Goal: Answer question/provide support: Share knowledge or assist other users

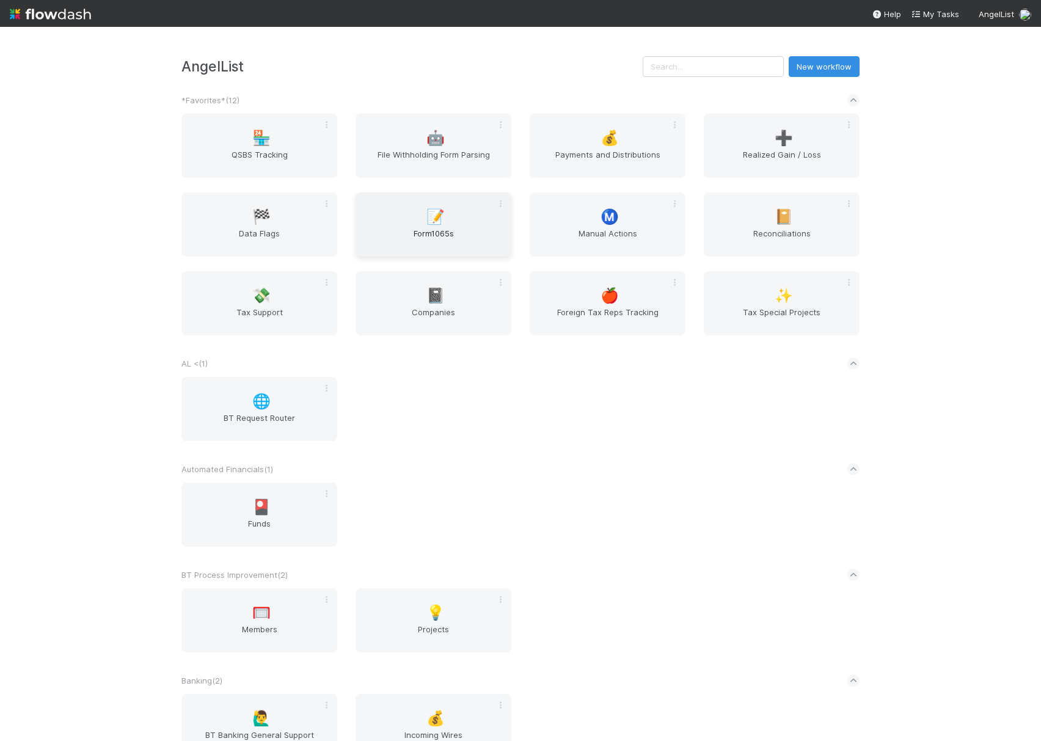
click at [439, 224] on span "📝" at bounding box center [436, 217] width 18 height 16
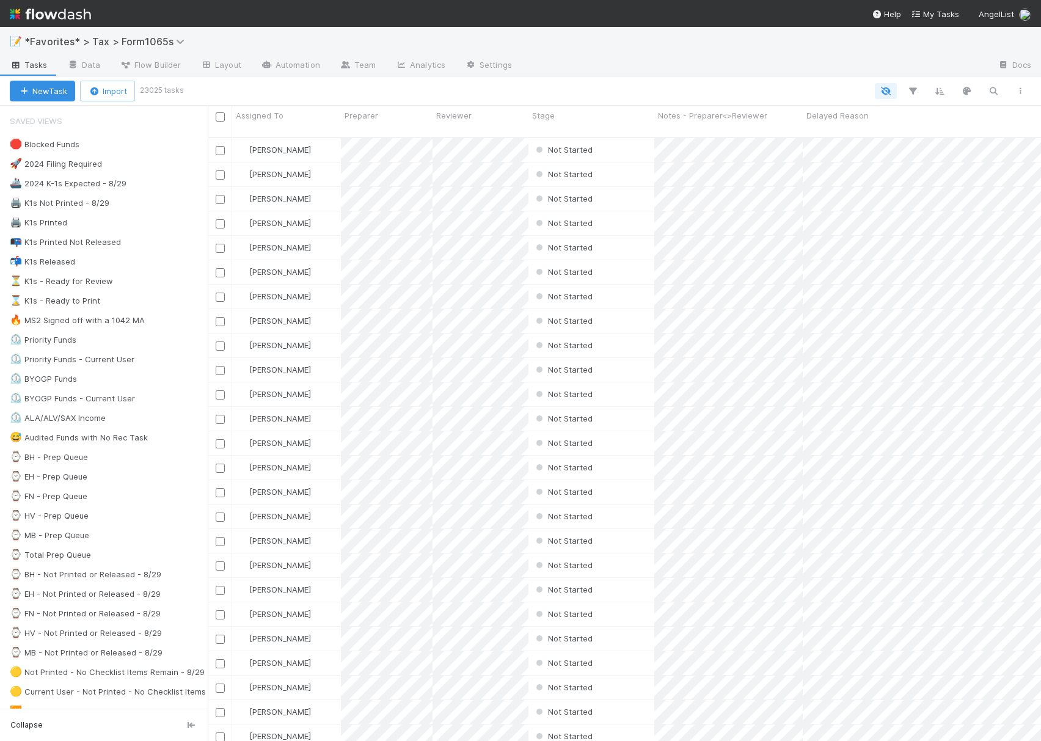
scroll to position [601, 821]
click at [72, 145] on div "🛑 Blocked Funds" at bounding box center [45, 144] width 70 height 15
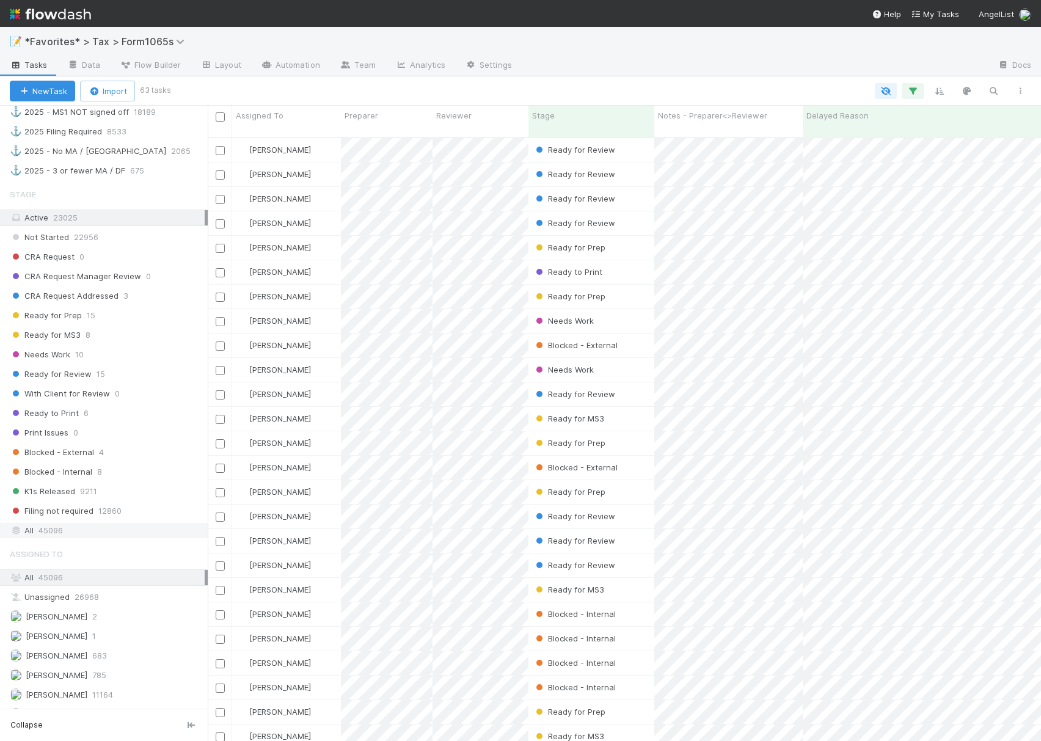
scroll to position [601, 821]
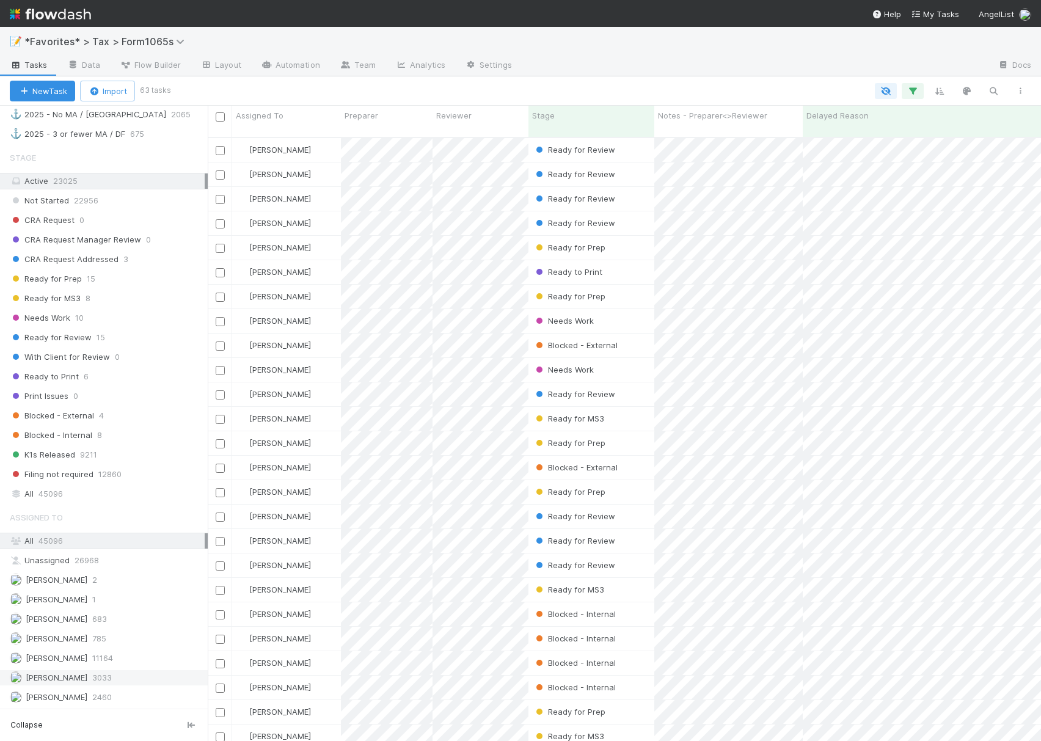
click at [37, 675] on span "[PERSON_NAME]" at bounding box center [57, 678] width 62 height 10
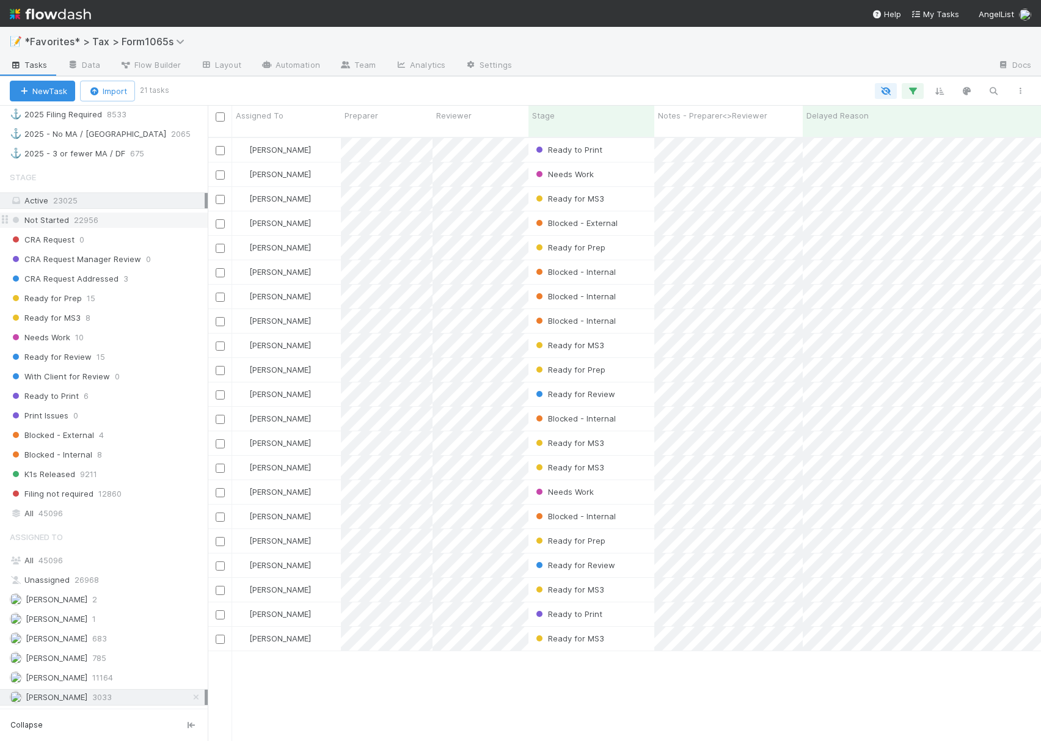
scroll to position [798, 0]
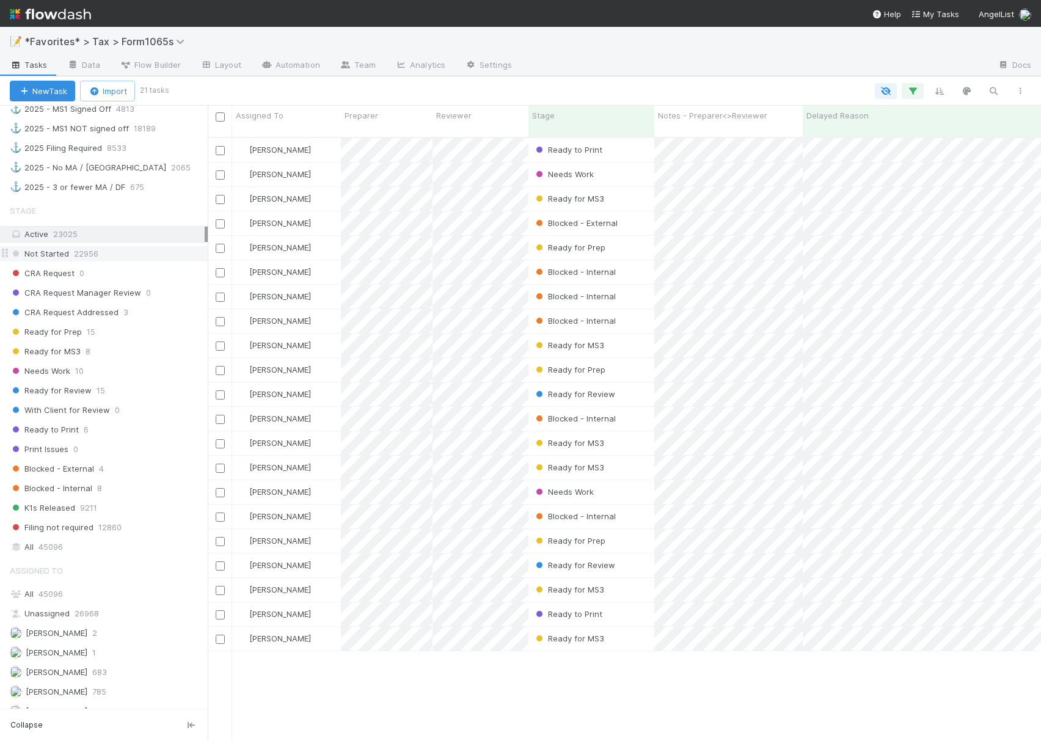
click at [125, 262] on div "Not Started 22956" at bounding box center [109, 253] width 198 height 15
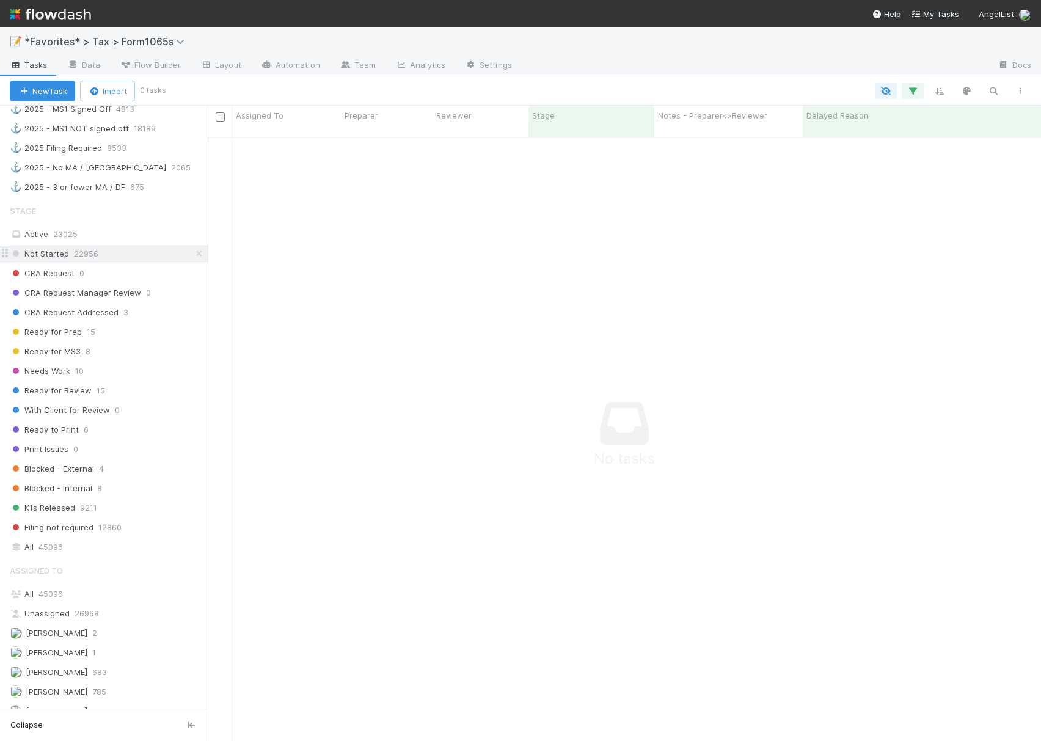
scroll to position [589, 809]
click at [48, 320] on span "CRA Request Addressed" at bounding box center [64, 312] width 109 height 15
click at [72, 340] on span "Ready for Prep" at bounding box center [46, 332] width 72 height 15
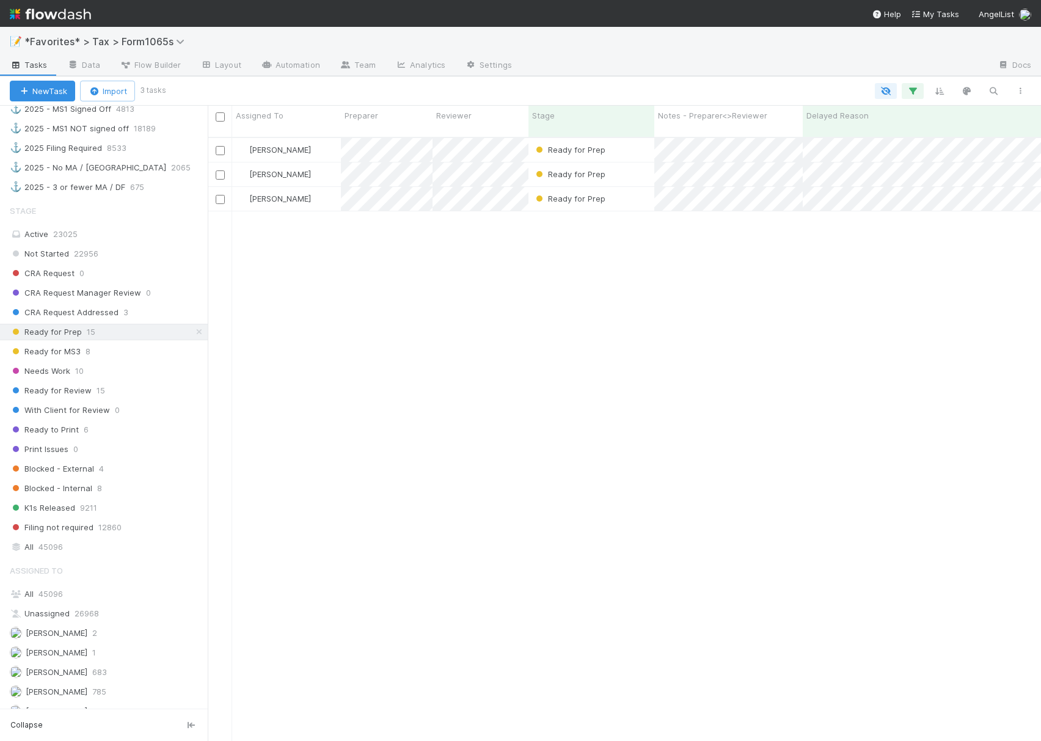
scroll to position [601, 821]
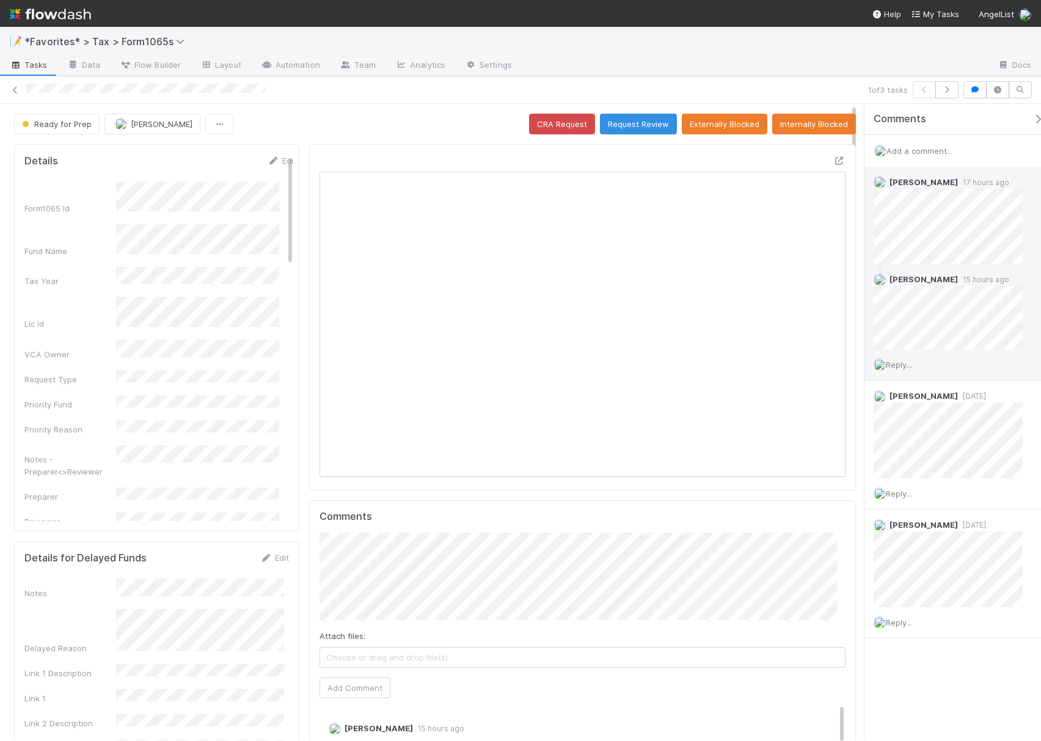
click at [909, 364] on span "Reply..." at bounding box center [899, 365] width 26 height 10
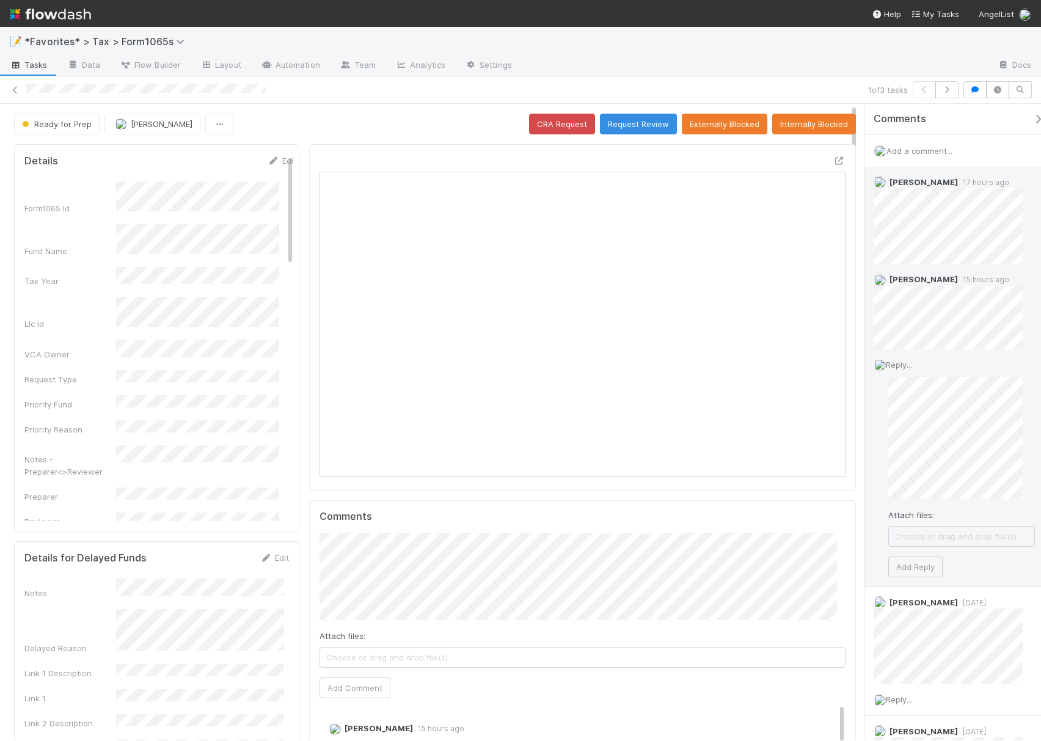
click at [922, 578] on div "Reply... Attach files: Choose or drag and drop file(s) Add Reply" at bounding box center [955, 468] width 180 height 237
click at [915, 562] on button "Add Reply" at bounding box center [916, 567] width 54 height 21
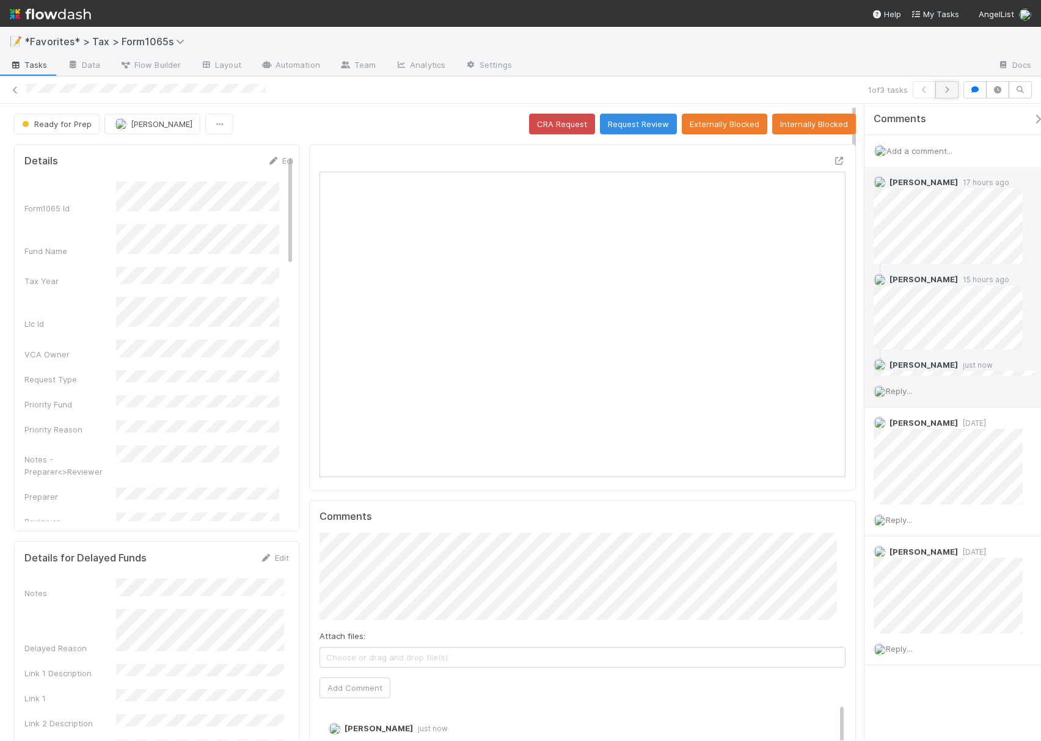
click at [944, 94] on button "button" at bounding box center [947, 89] width 23 height 17
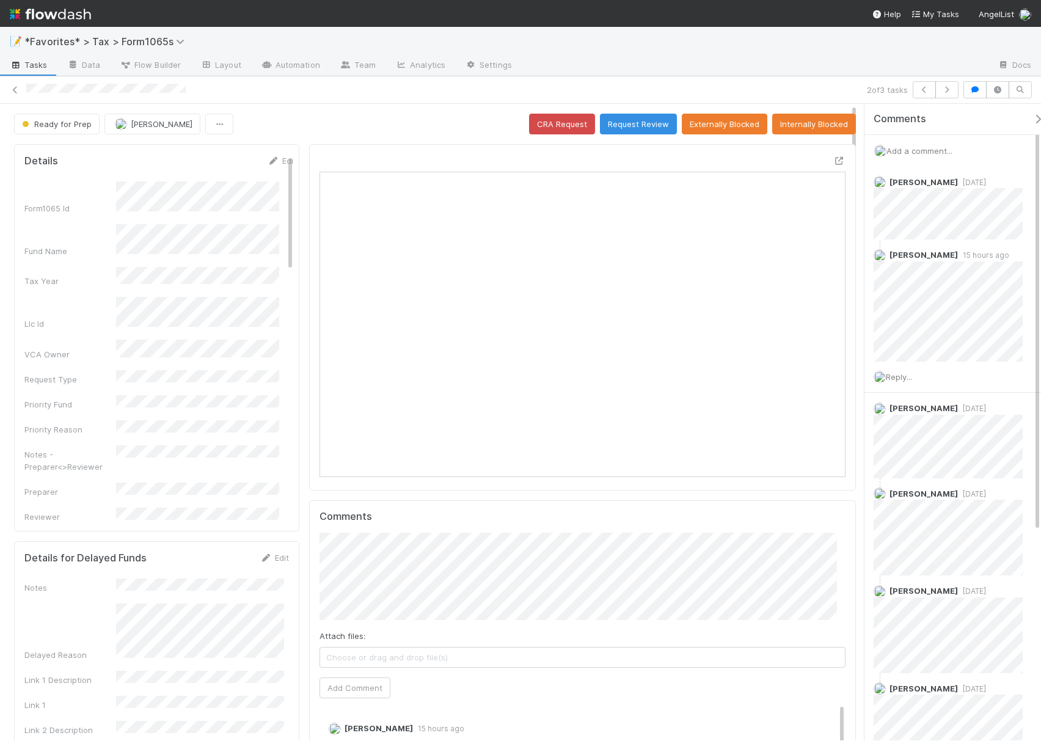
scroll to position [236, 506]
click at [906, 376] on span "Reply..." at bounding box center [899, 377] width 26 height 10
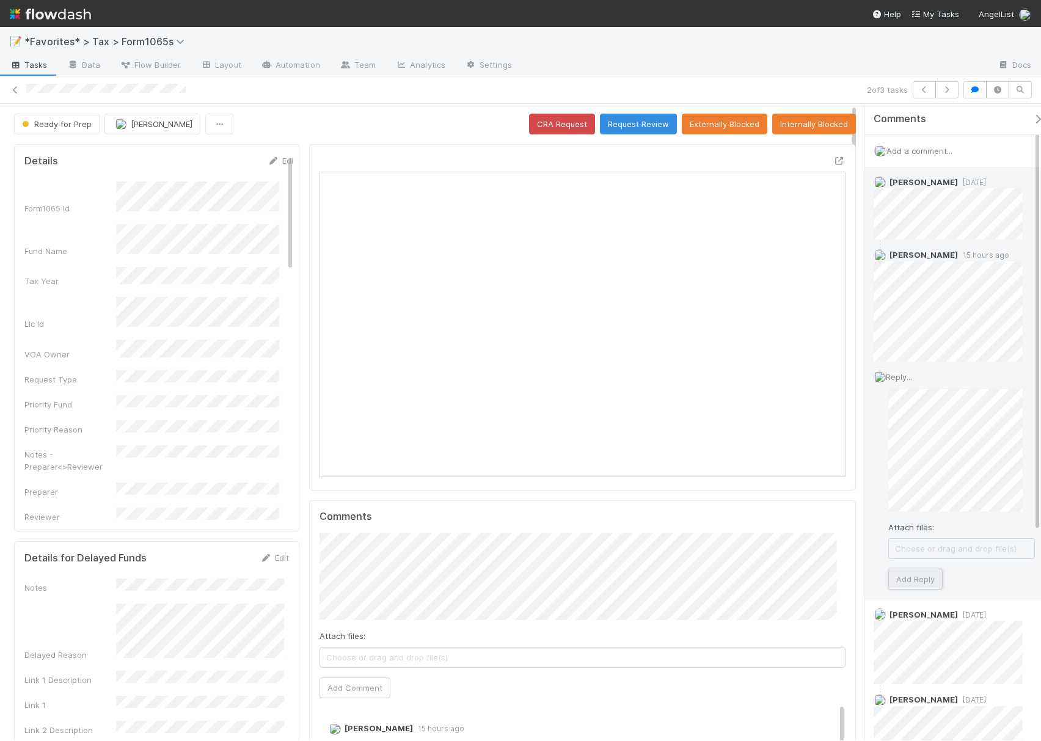
click at [924, 581] on button "Add Reply" at bounding box center [916, 579] width 54 height 21
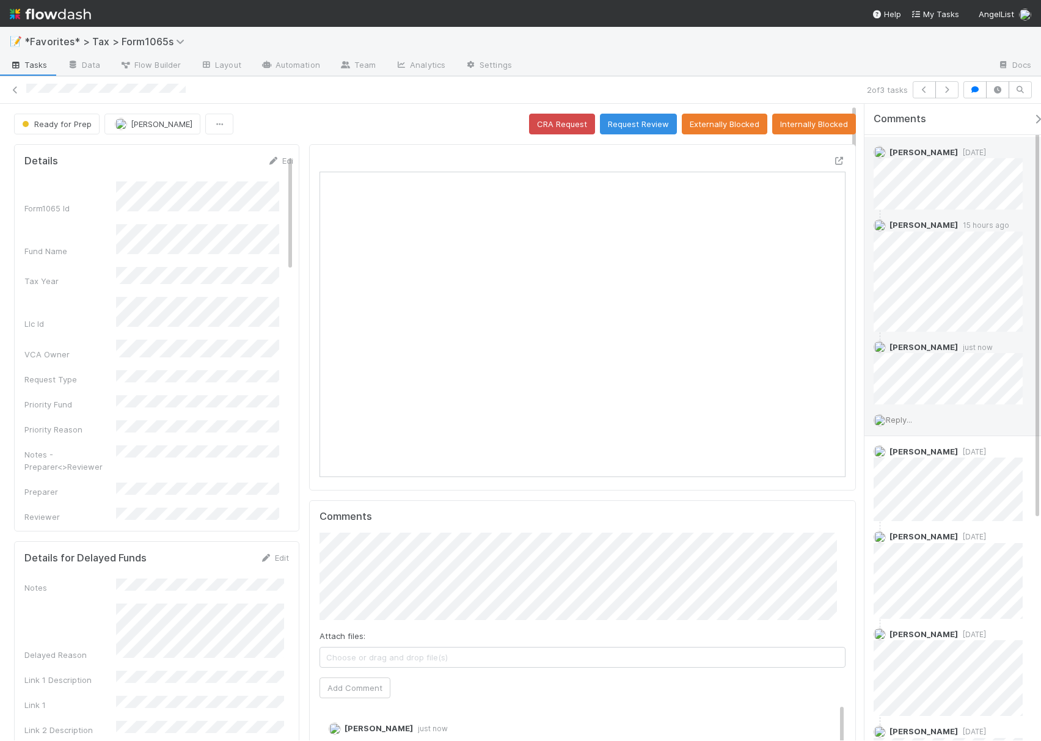
scroll to position [0, 0]
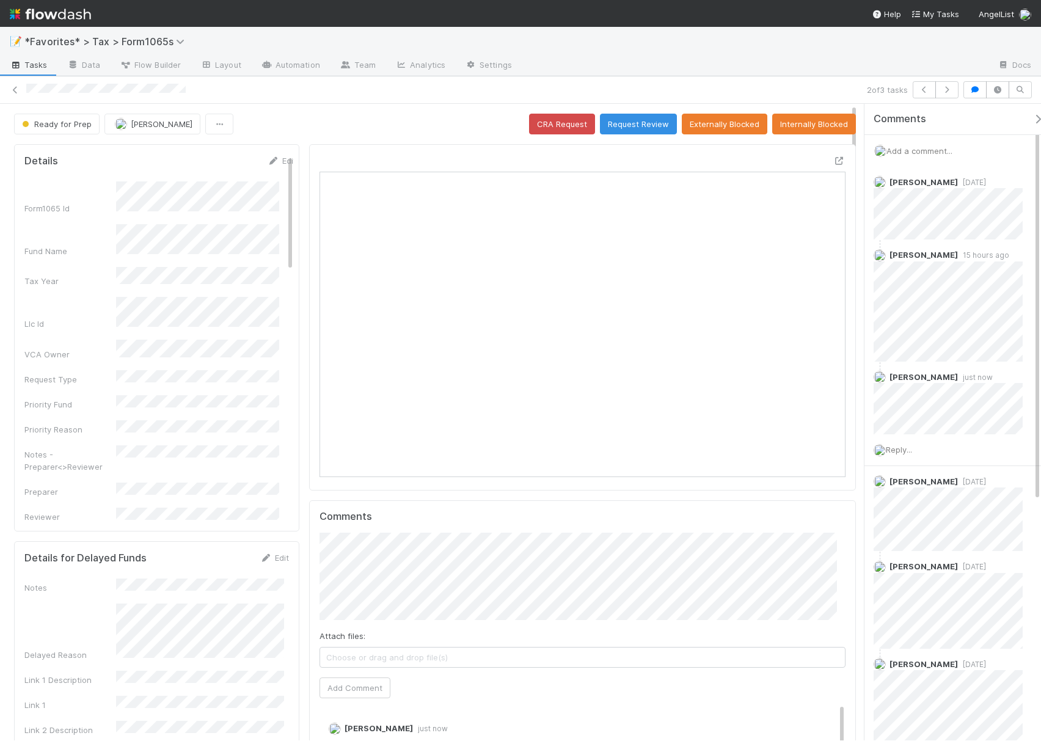
click at [906, 148] on span "Add a comment..." at bounding box center [920, 151] width 66 height 10
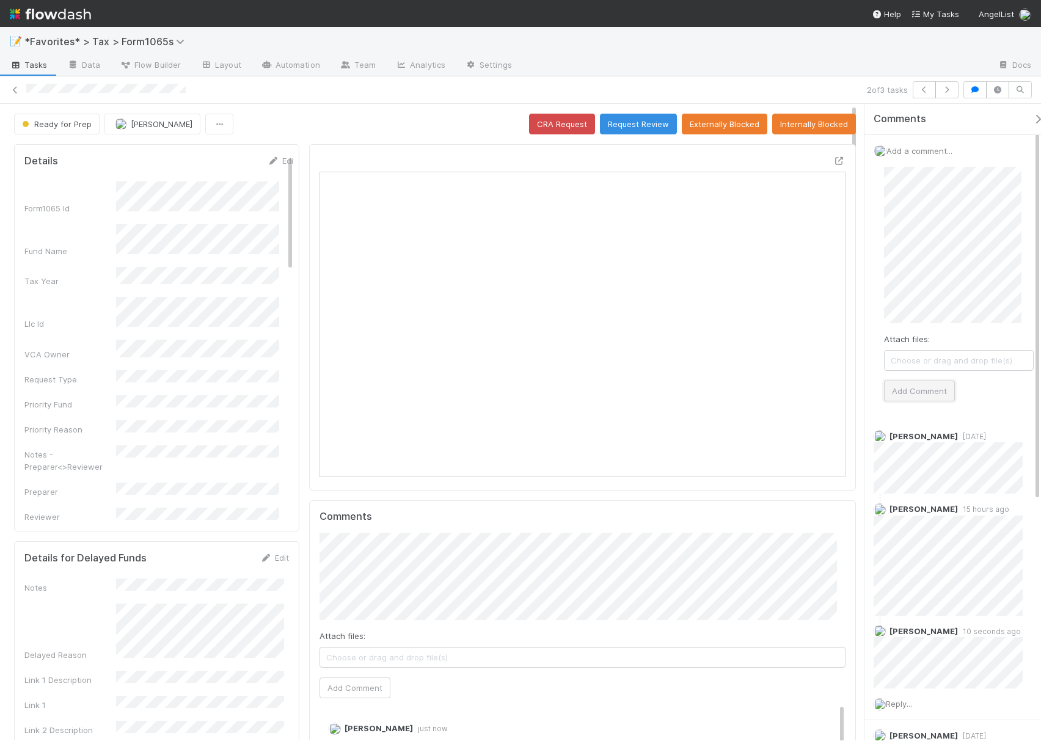
click at [941, 384] on button "Add Comment" at bounding box center [919, 391] width 71 height 21
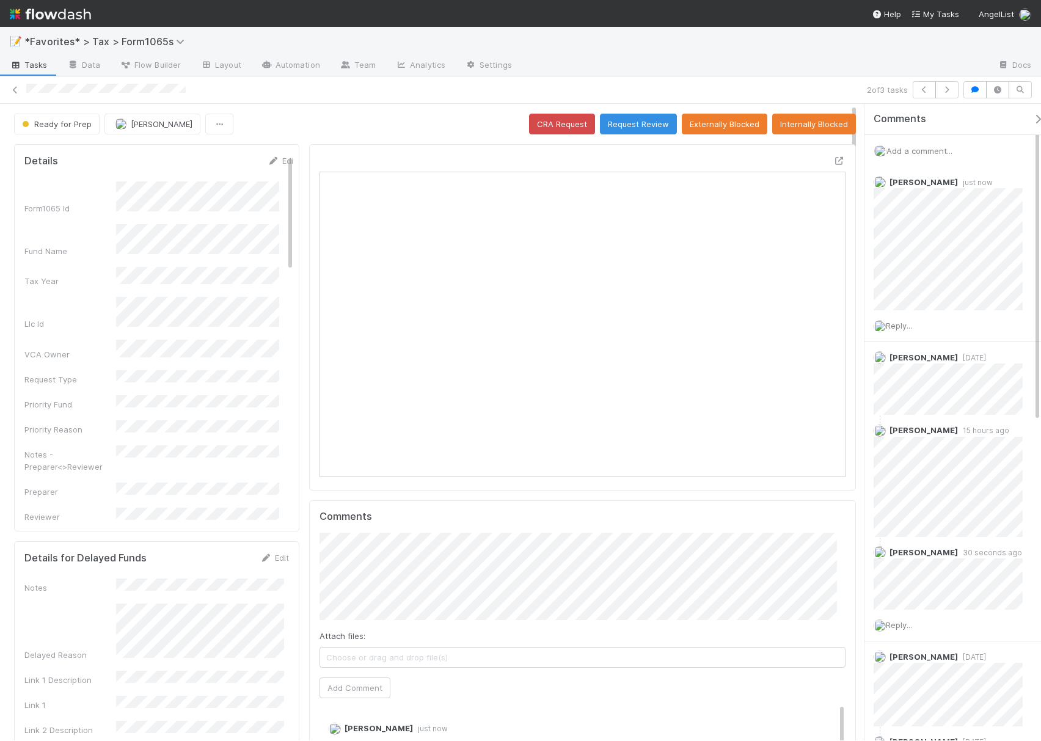
click at [451, 122] on div "Ready for Prep [PERSON_NAME] CRA Request Request Review Externally Blocked Inte…" at bounding box center [435, 124] width 842 height 21
click at [607, 119] on button "Request Review" at bounding box center [638, 124] width 77 height 21
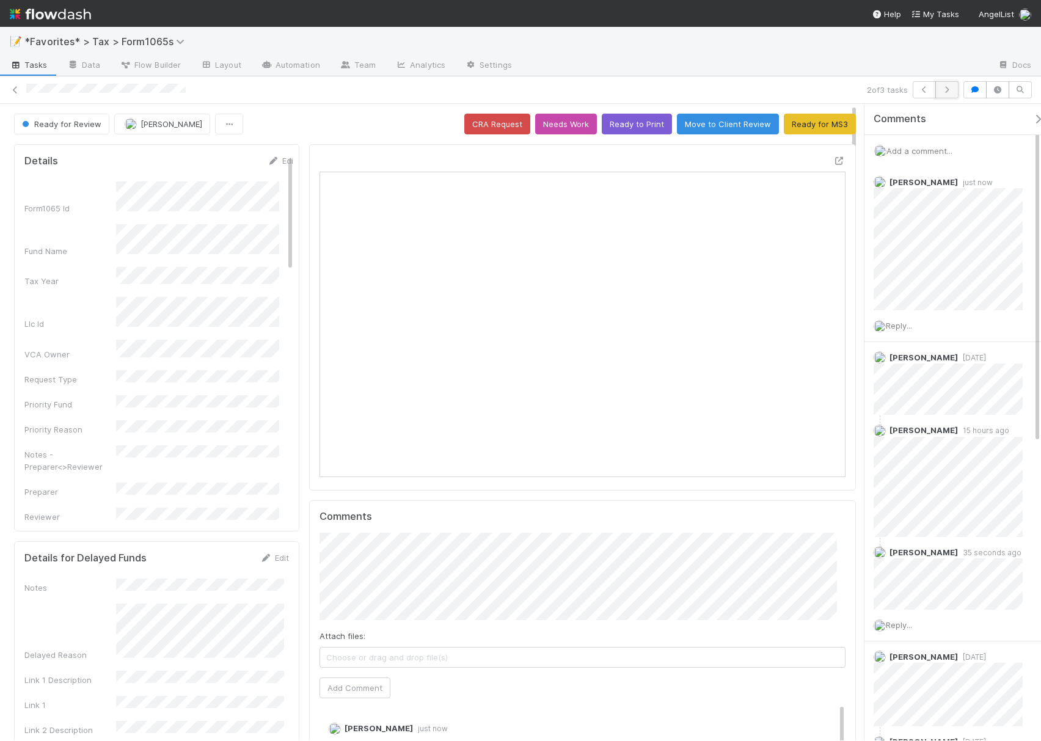
click at [944, 93] on icon "button" at bounding box center [947, 89] width 12 height 7
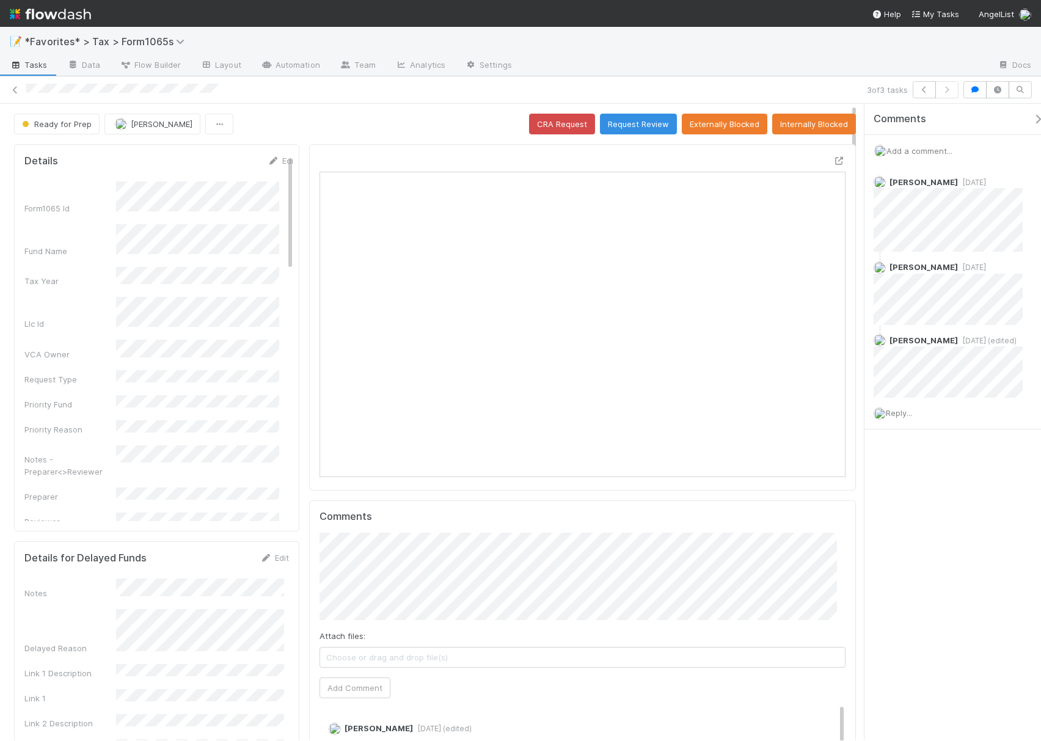
scroll to position [236, 247]
click at [904, 417] on span "Reply..." at bounding box center [899, 413] width 26 height 10
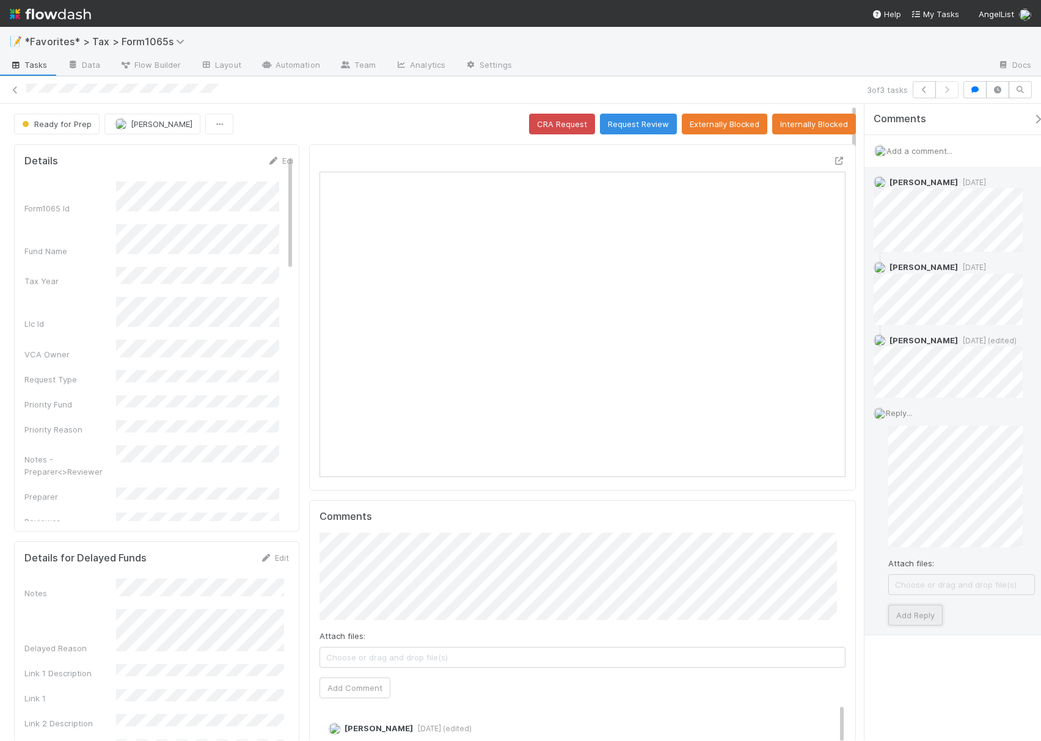
click at [920, 619] on button "Add Reply" at bounding box center [916, 615] width 54 height 21
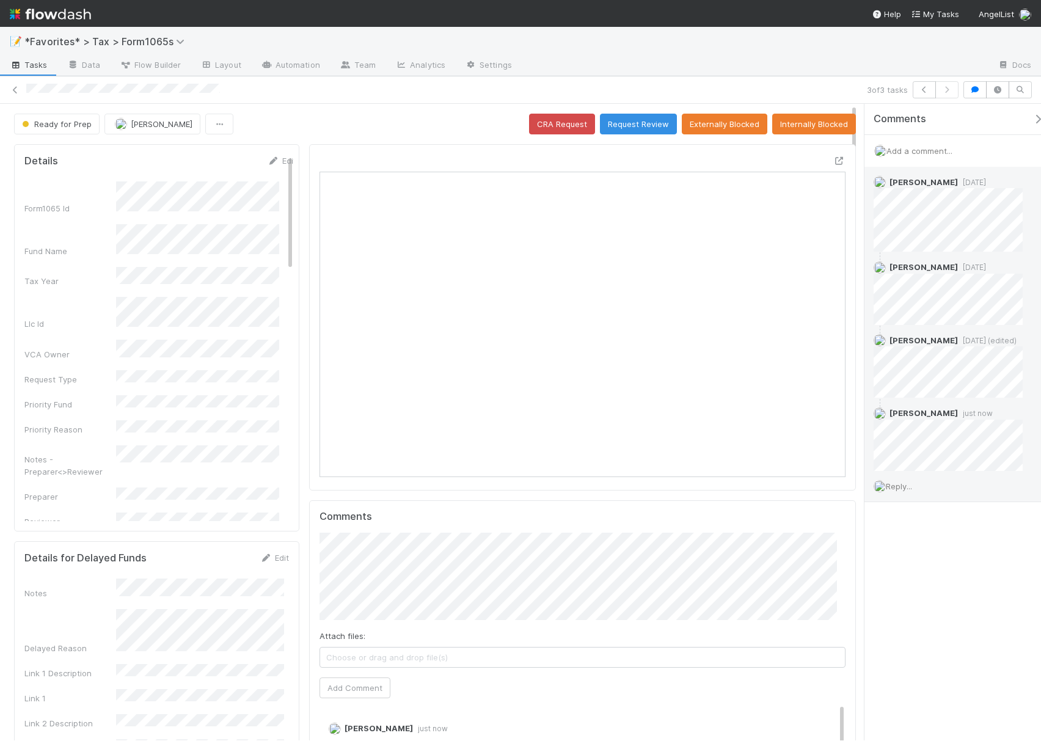
click at [932, 607] on div "Comments Add a comment... [PERSON_NAME] [DATE] [PERSON_NAME] [DATE] [PERSON_NAM…" at bounding box center [953, 422] width 177 height 637
click at [13, 90] on icon at bounding box center [15, 90] width 12 height 8
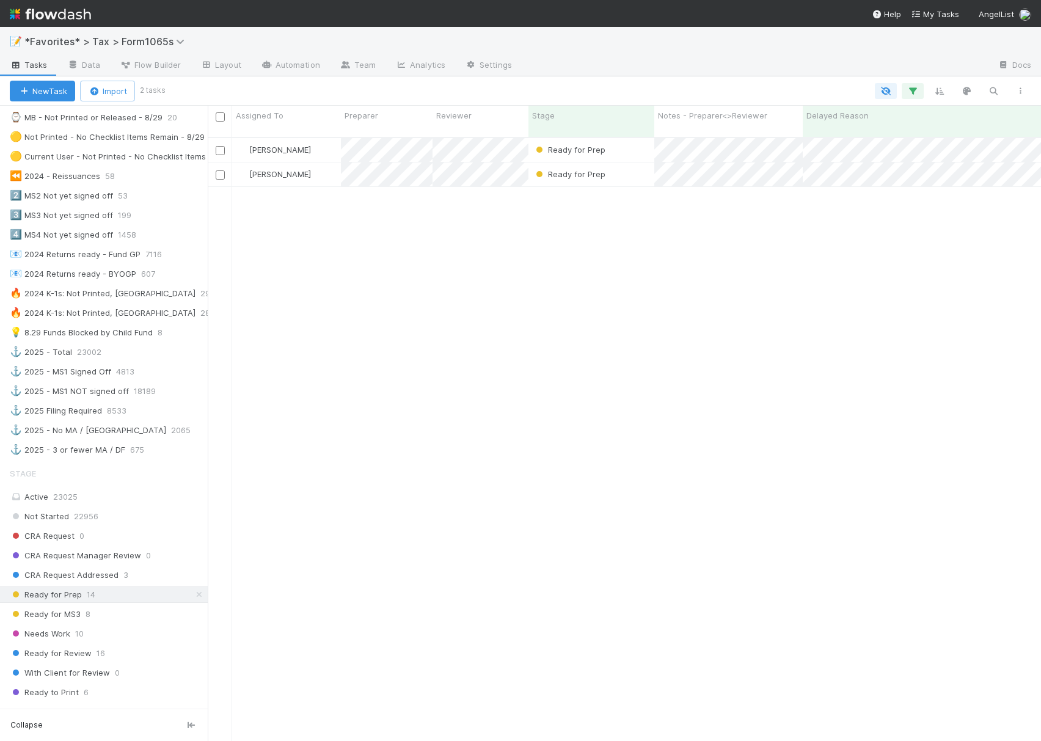
scroll to position [651, 0]
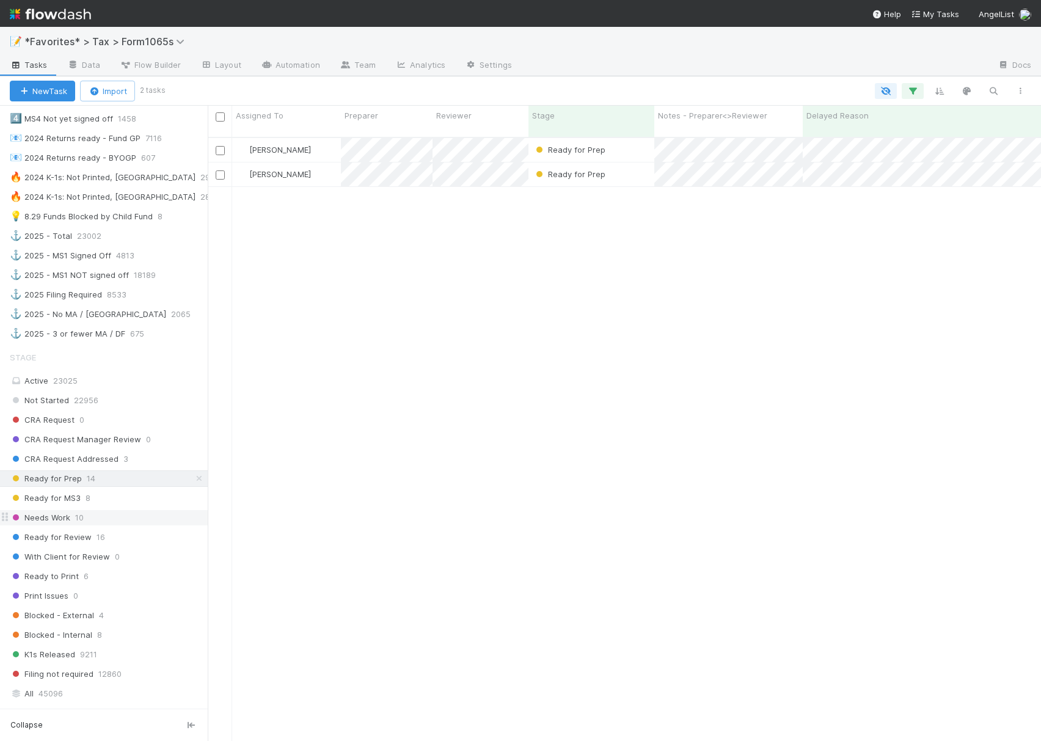
click at [53, 526] on span "Needs Work" at bounding box center [40, 517] width 61 height 15
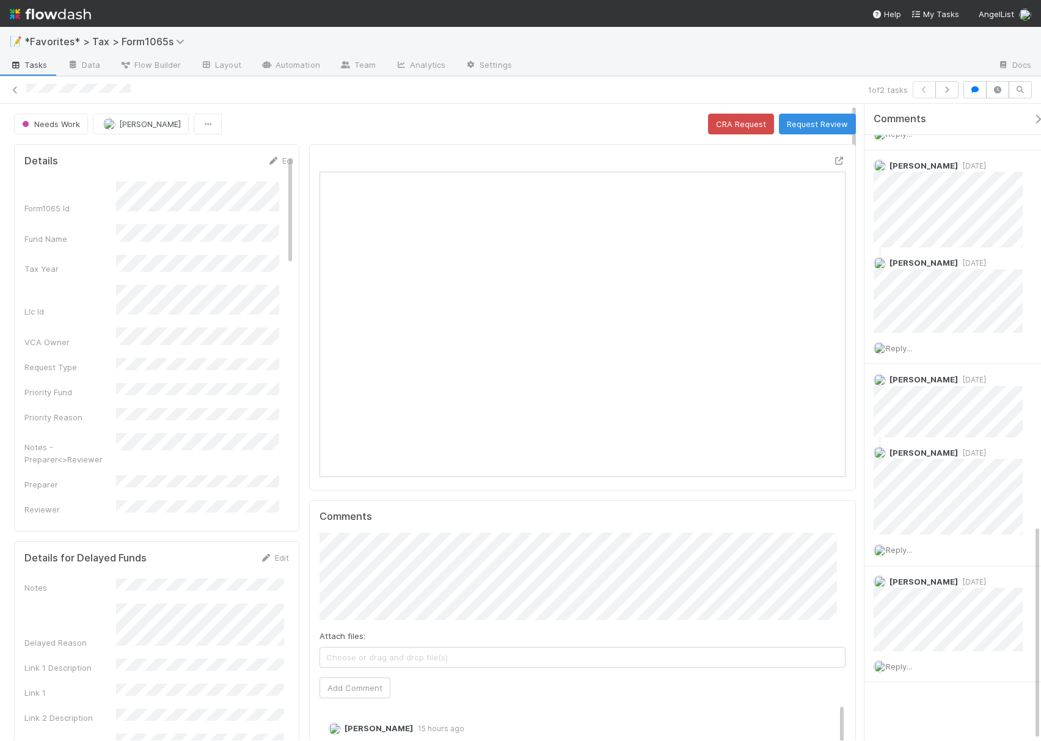
scroll to position [1244, 0]
click at [948, 95] on button "button" at bounding box center [947, 89] width 23 height 17
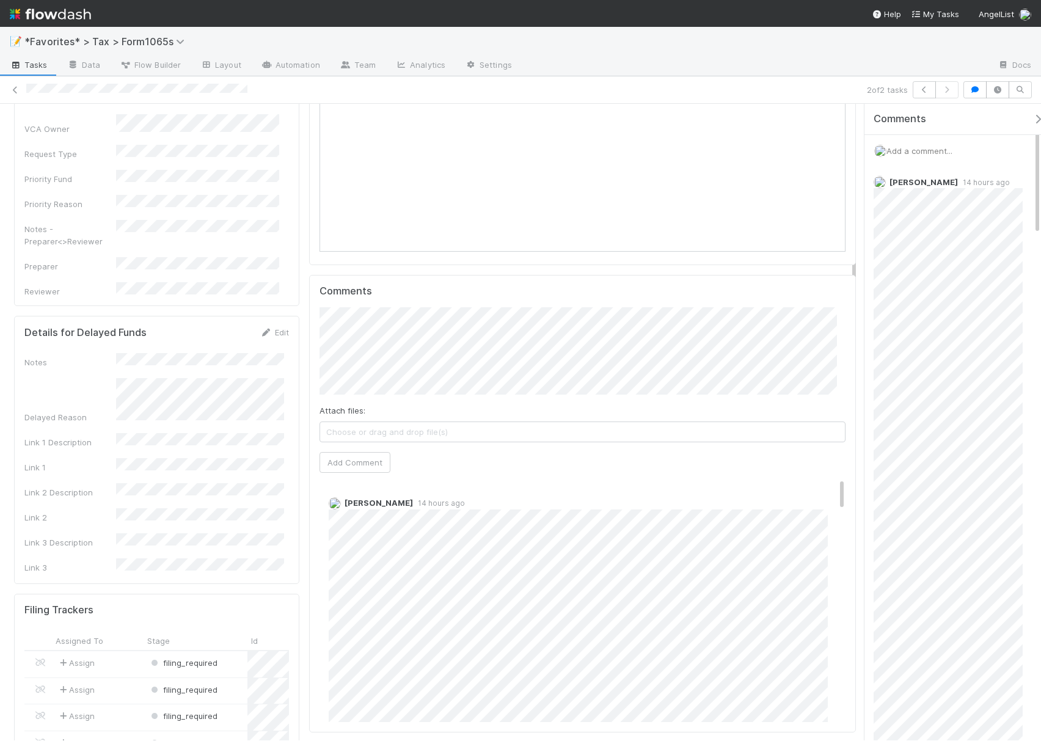
scroll to position [244, 0]
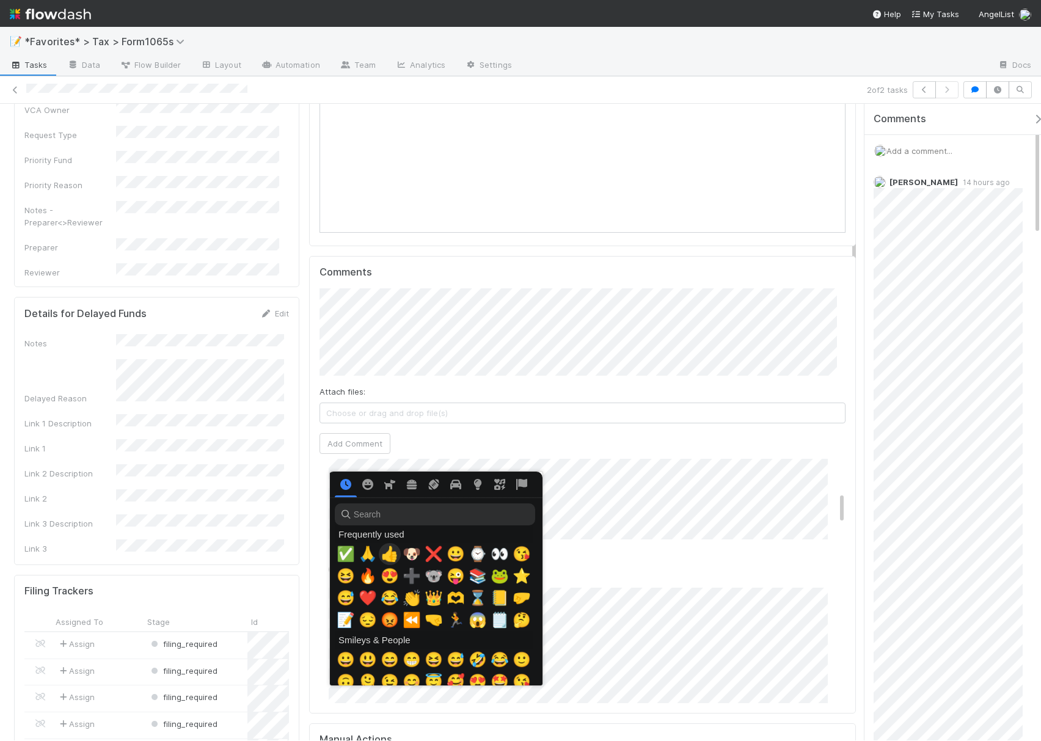
click at [382, 551] on span "👍" at bounding box center [390, 554] width 18 height 17
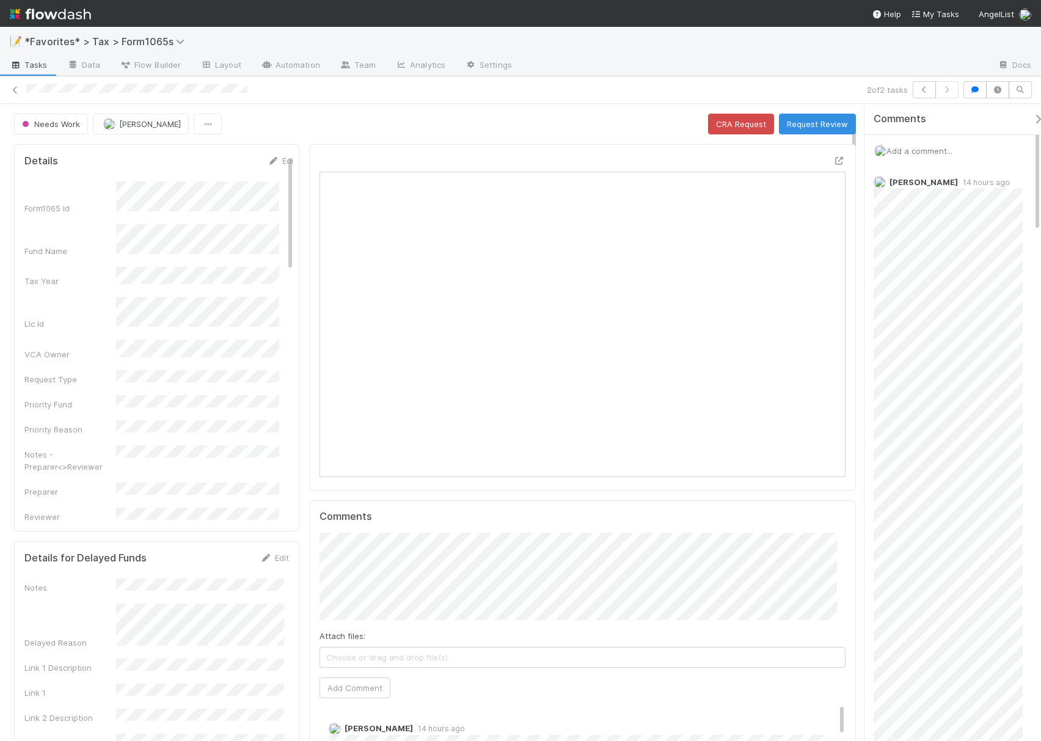
scroll to position [163, 0]
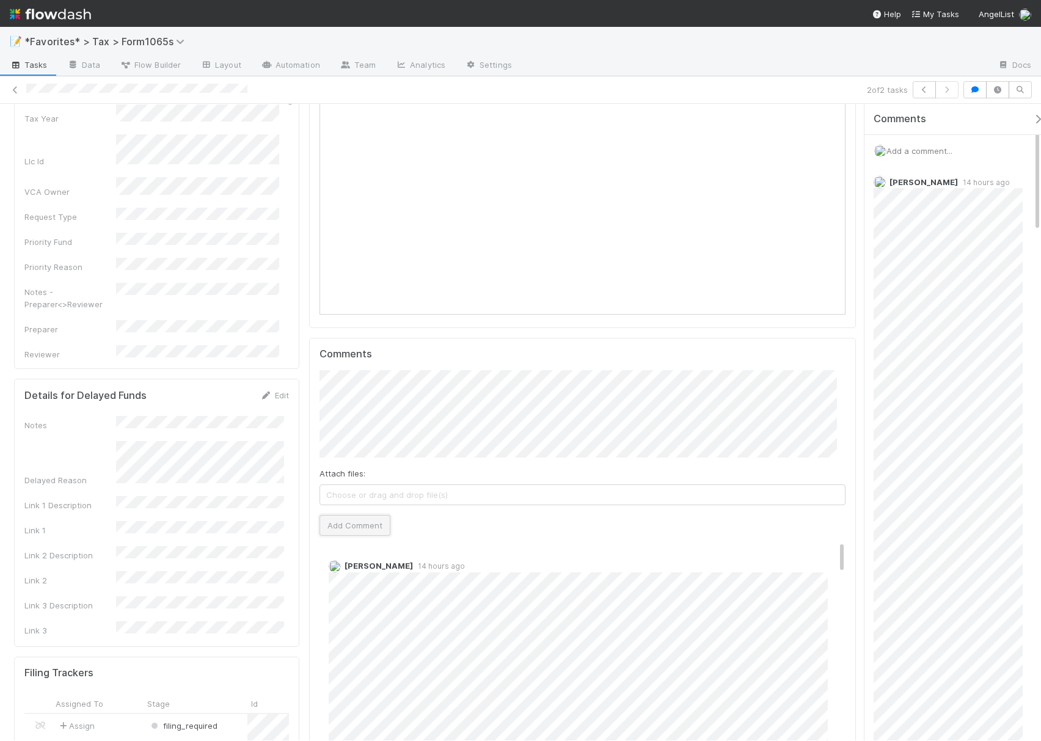
click at [350, 531] on button "Add Comment" at bounding box center [355, 525] width 71 height 21
click at [10, 89] on icon at bounding box center [15, 90] width 12 height 8
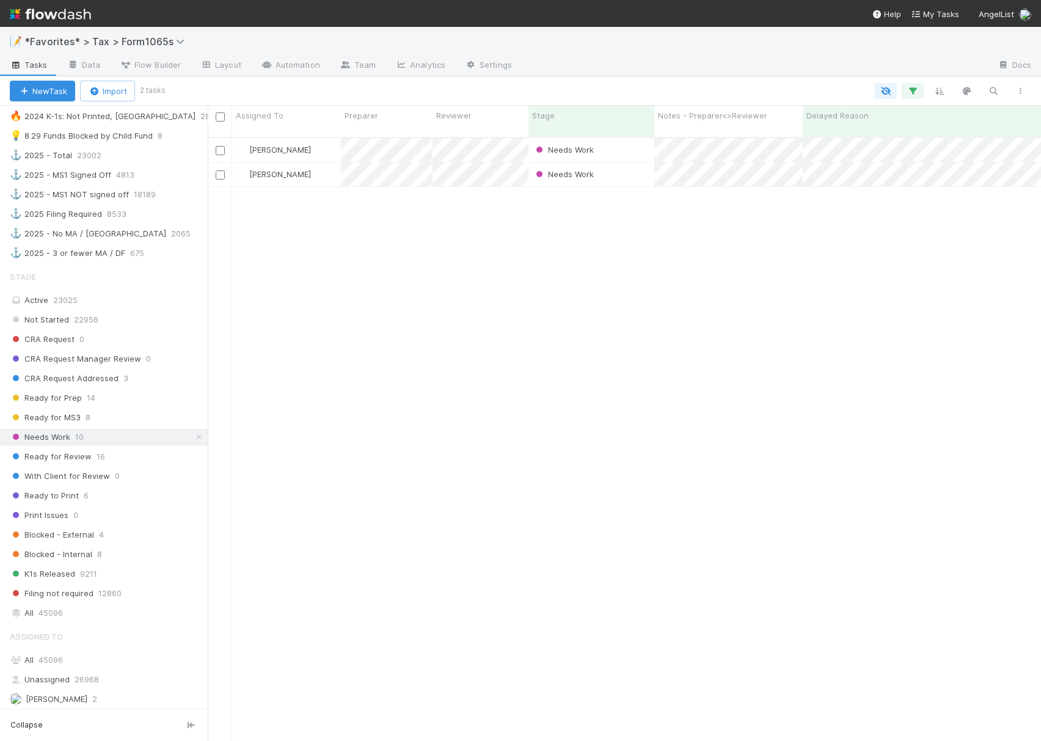
scroll to position [733, 0]
click at [37, 541] on span "Blocked - External" at bounding box center [52, 533] width 84 height 15
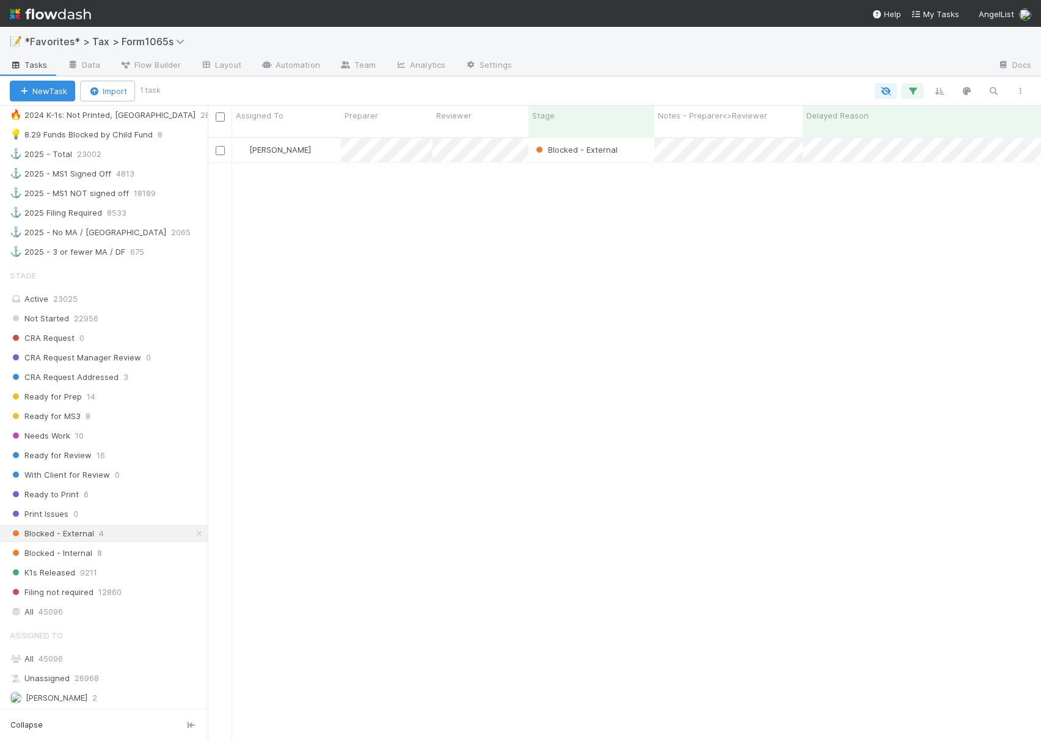
scroll to position [601, 821]
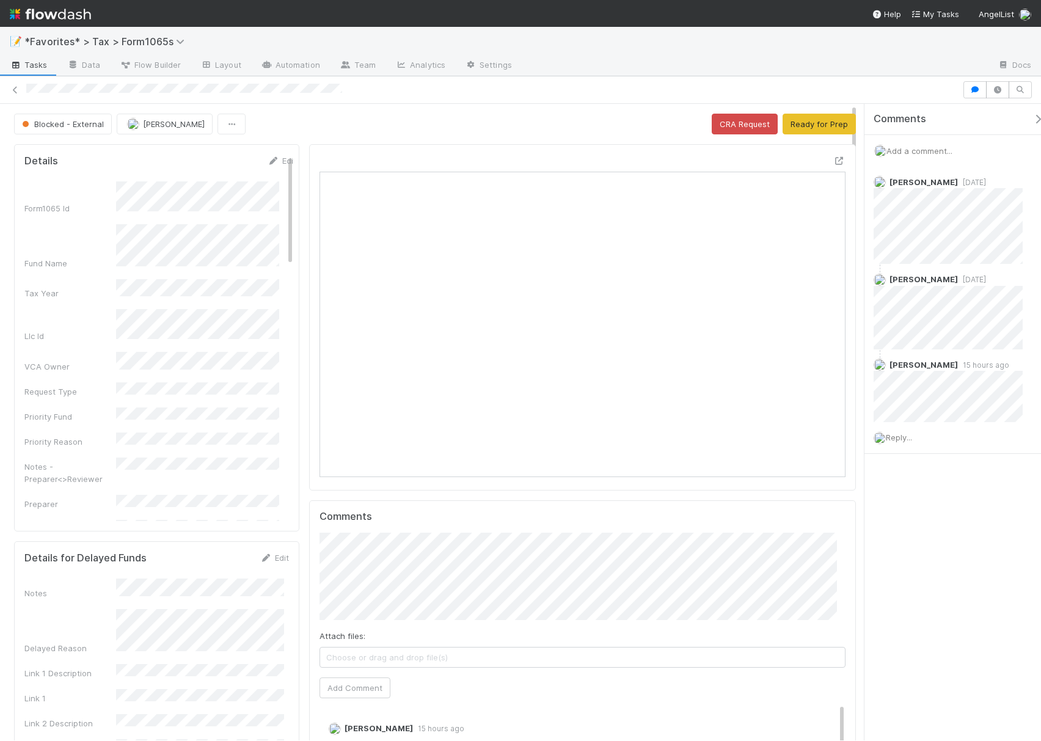
scroll to position [236, 506]
click at [834, 158] on icon at bounding box center [840, 161] width 12 height 8
click at [905, 446] on div "Reply..." at bounding box center [955, 437] width 180 height 31
click at [908, 440] on span "Reply..." at bounding box center [899, 438] width 26 height 10
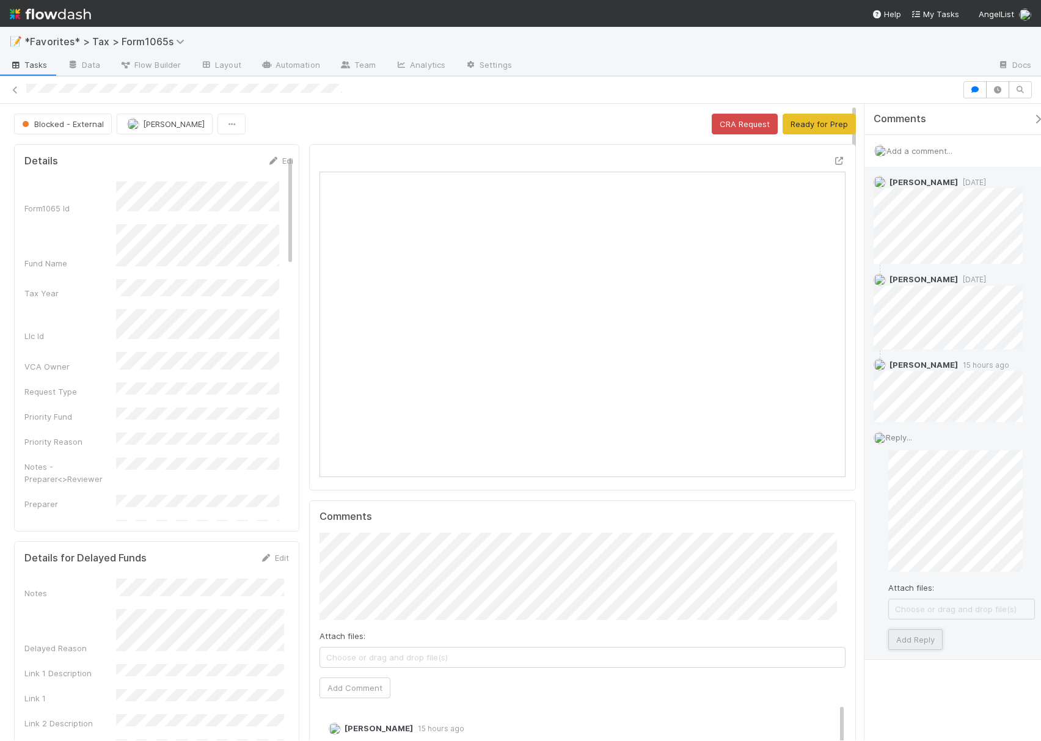
click at [917, 638] on button "Add Reply" at bounding box center [916, 639] width 54 height 21
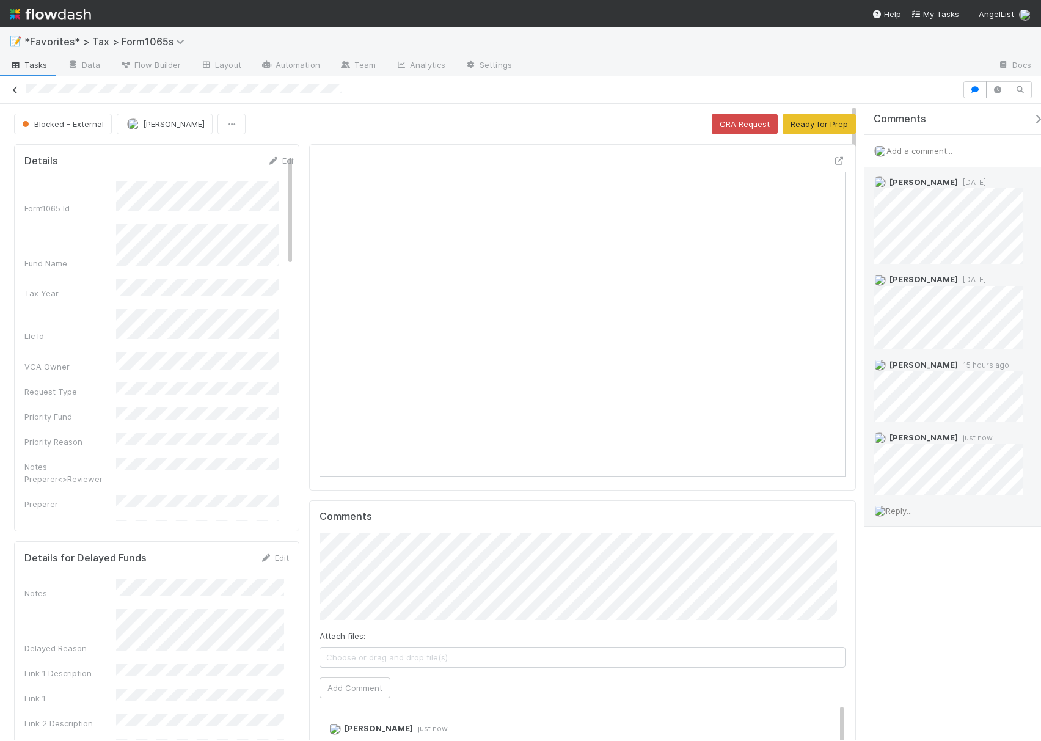
click at [15, 94] on link at bounding box center [15, 90] width 12 height 12
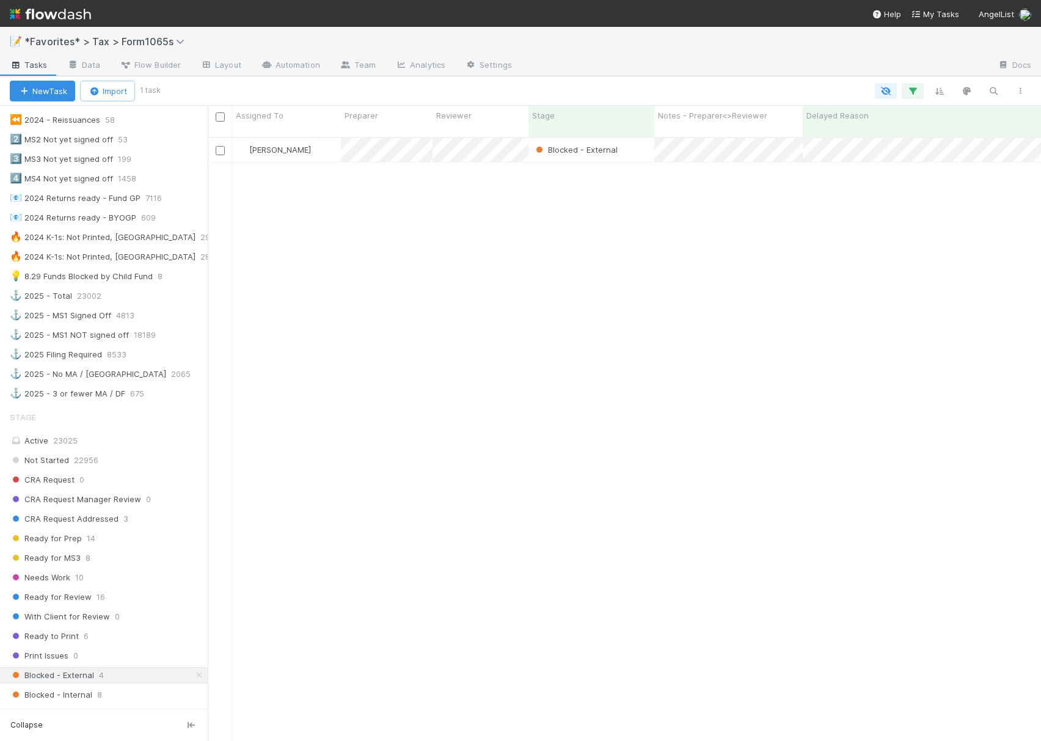
scroll to position [733, 0]
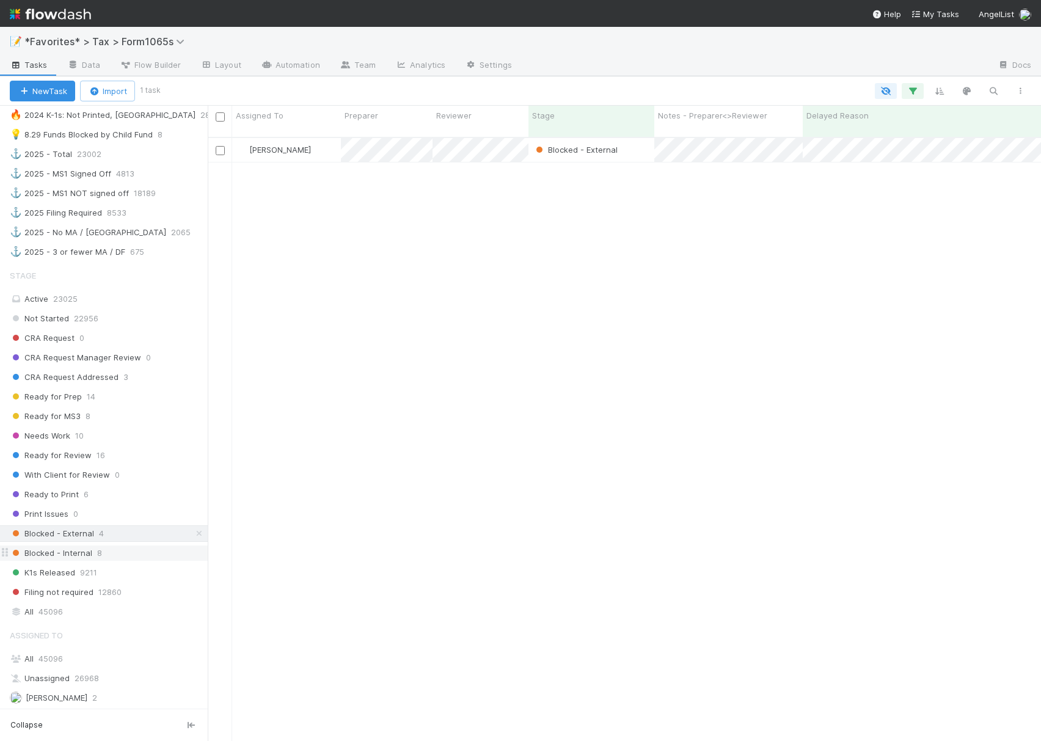
click at [56, 561] on span "Blocked - Internal" at bounding box center [51, 553] width 83 height 15
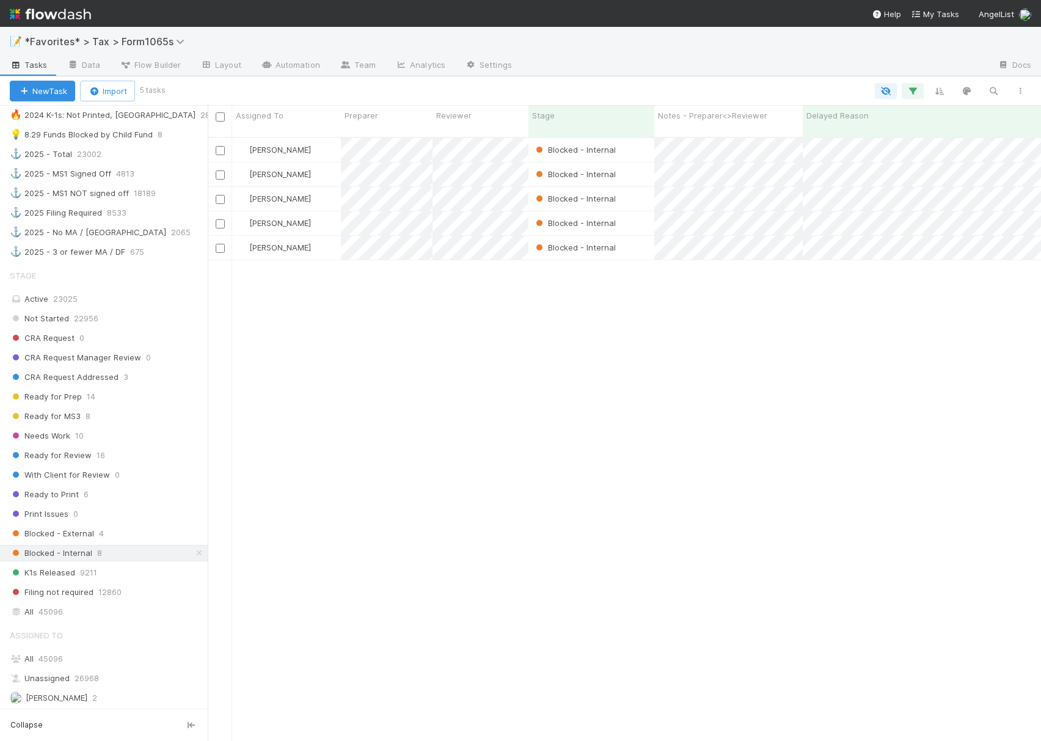
scroll to position [601, 821]
click at [634, 143] on div at bounding box center [520, 370] width 1041 height 741
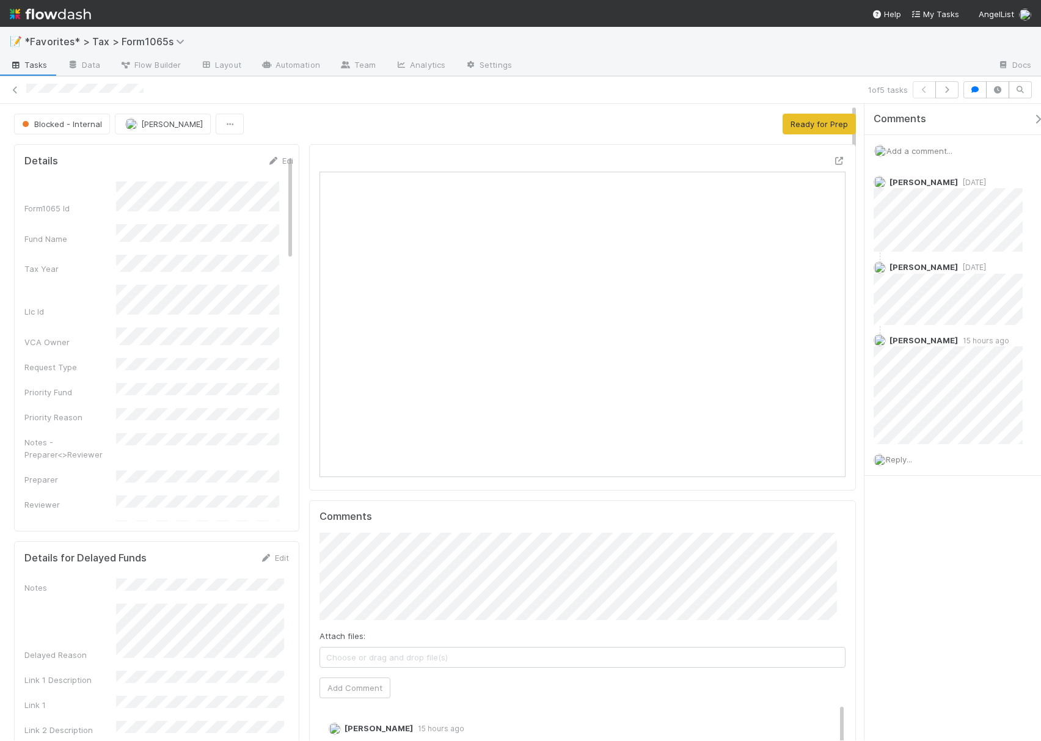
scroll to position [236, 506]
click at [945, 87] on icon "button" at bounding box center [947, 89] width 12 height 7
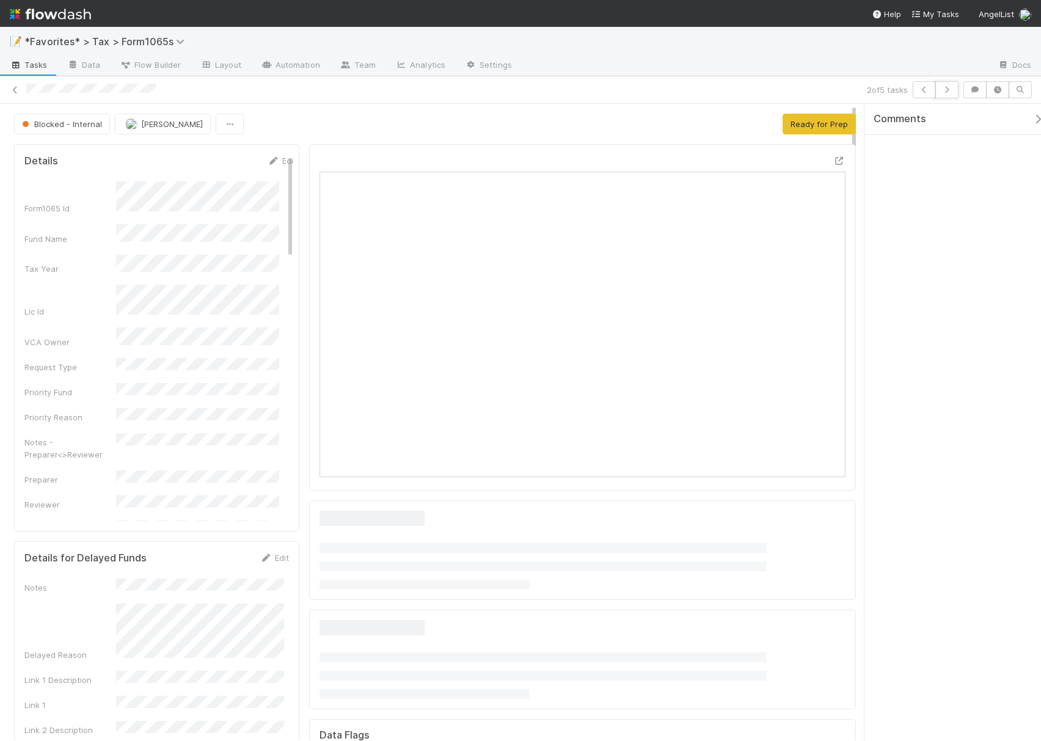
click at [945, 87] on icon "button" at bounding box center [947, 89] width 12 height 7
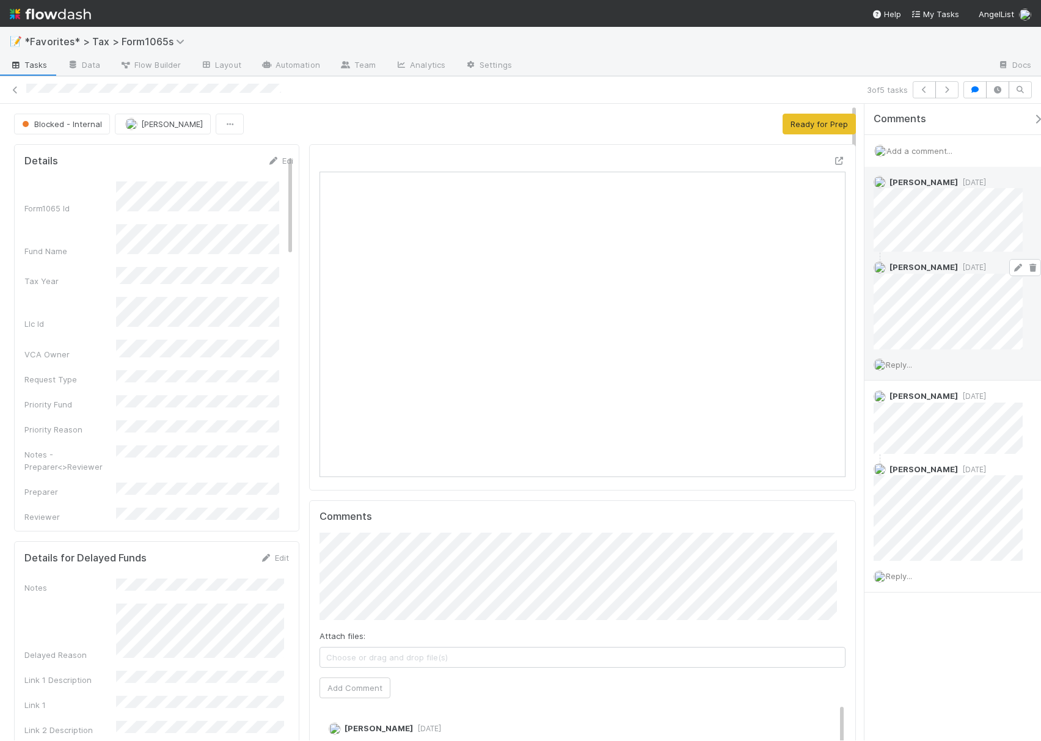
scroll to position [236, 506]
click at [834, 167] on div at bounding box center [840, 161] width 12 height 12
click at [902, 365] on span "Reply..." at bounding box center [899, 365] width 26 height 10
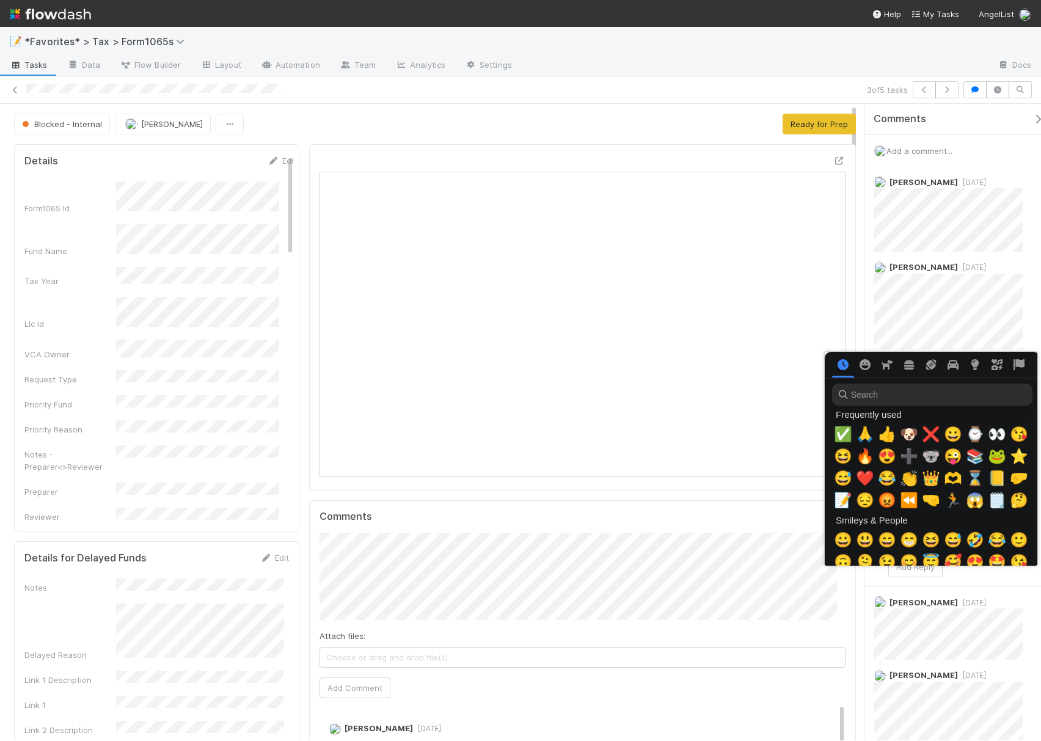
click at [835, 435] on span "✅" at bounding box center [843, 434] width 18 height 17
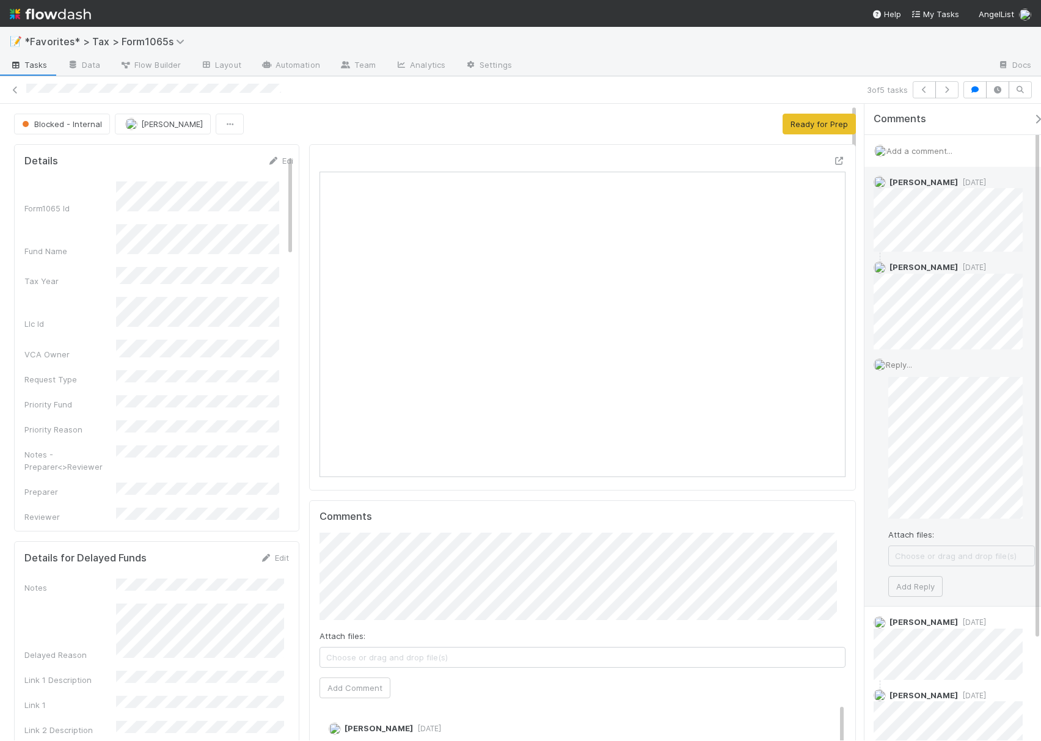
click at [885, 482] on div "Reply... Attach files: Choose or drag and drop file(s) Add Reply" at bounding box center [955, 478] width 180 height 257
click at [925, 563] on button "Add Reply" at bounding box center [916, 567] width 54 height 21
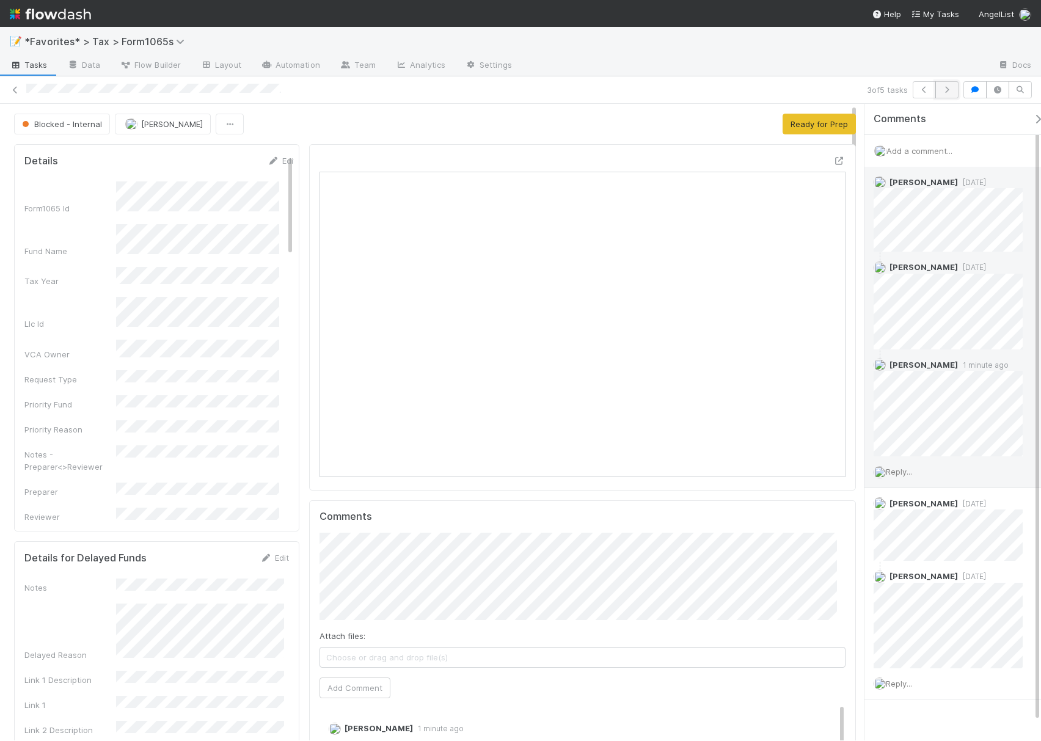
click at [948, 91] on icon "button" at bounding box center [947, 89] width 12 height 7
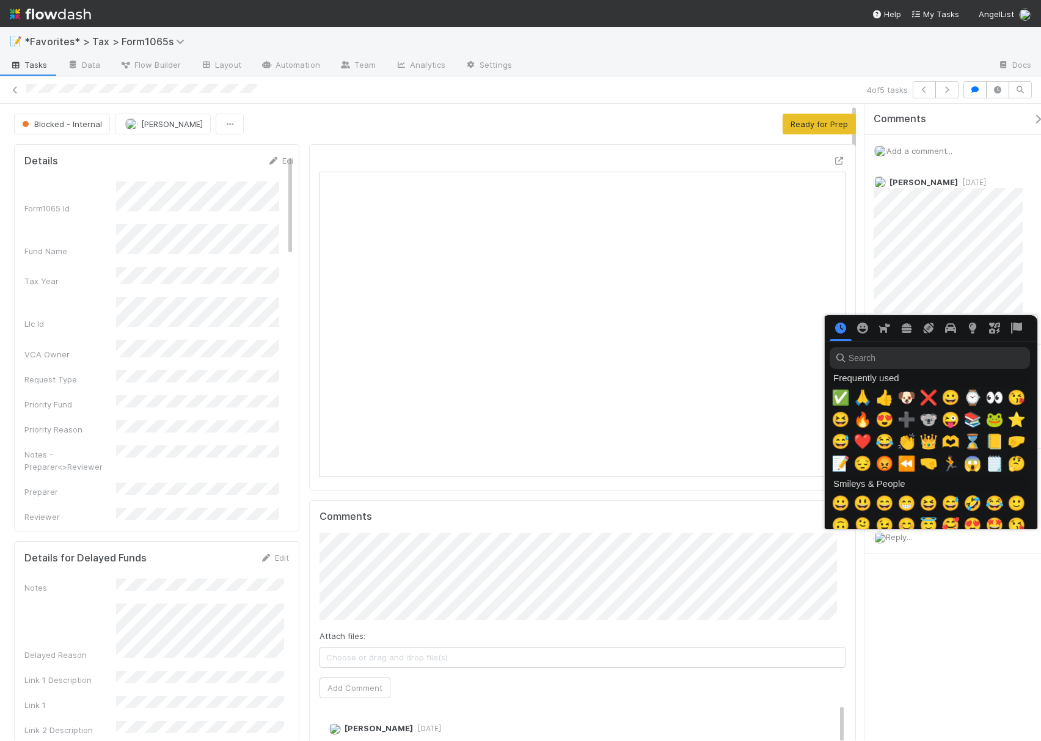
click at [661, 114] on div at bounding box center [520, 370] width 1041 height 741
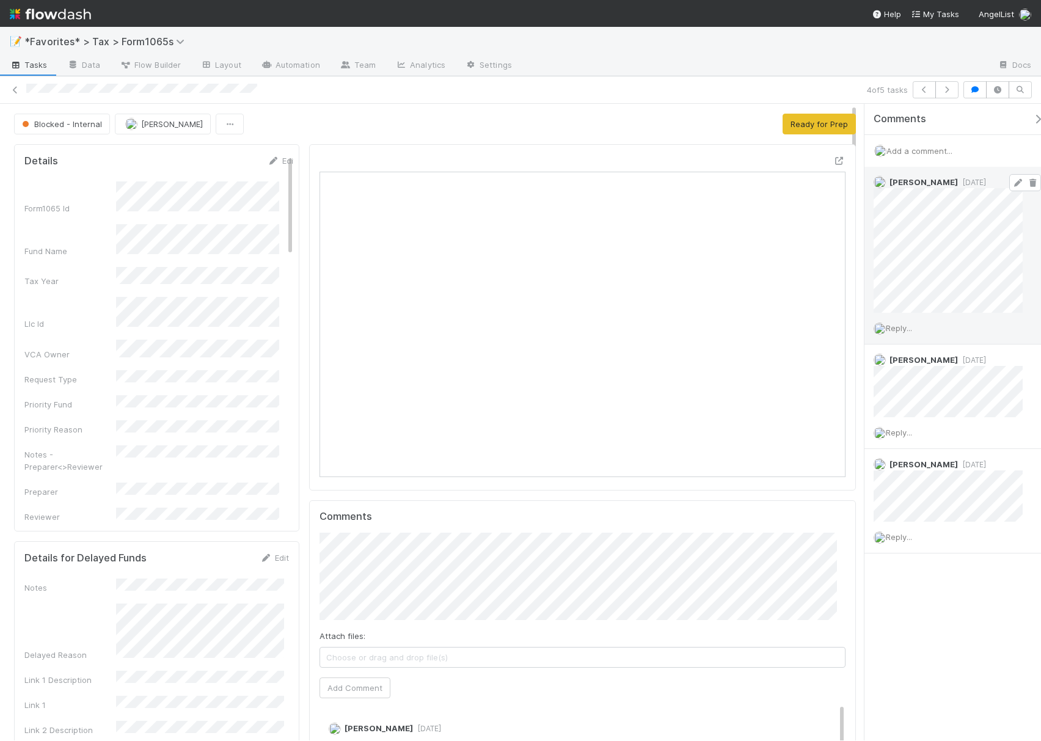
click at [1012, 182] on icon at bounding box center [1018, 183] width 12 height 8
click at [949, 92] on icon "button" at bounding box center [947, 89] width 12 height 7
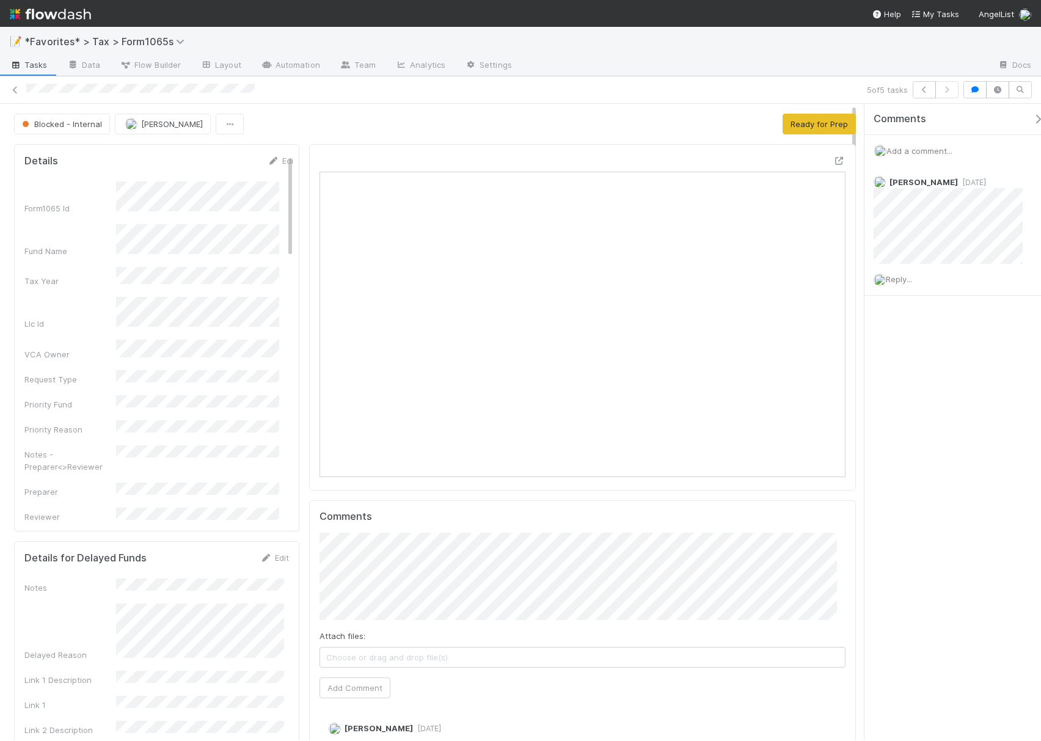
scroll to position [236, 506]
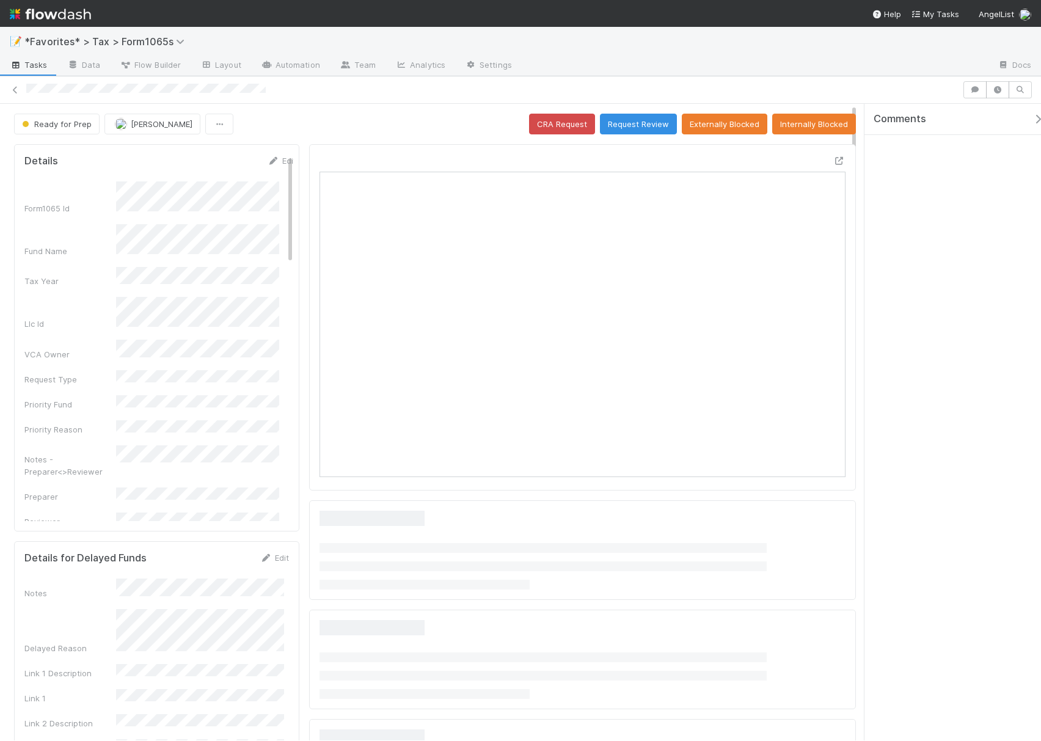
click at [296, 128] on div "Ready for Prep [PERSON_NAME] CRA Request Request Review Externally Blocked Inte…" at bounding box center [435, 124] width 842 height 21
